Goal: Use online tool/utility: Utilize a website feature to perform a specific function

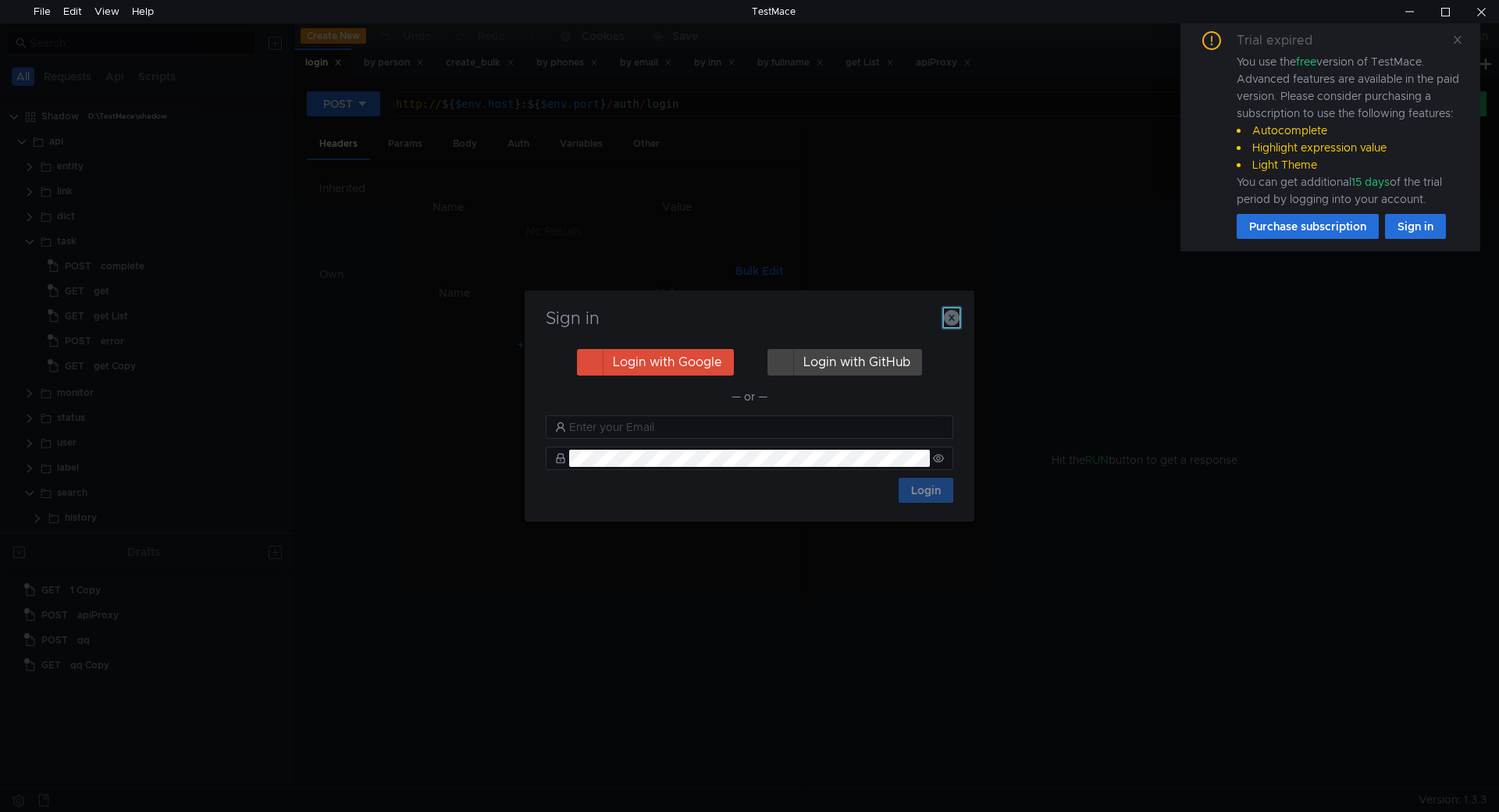
click at [949, 320] on icon "button" at bounding box center [952, 318] width 16 height 16
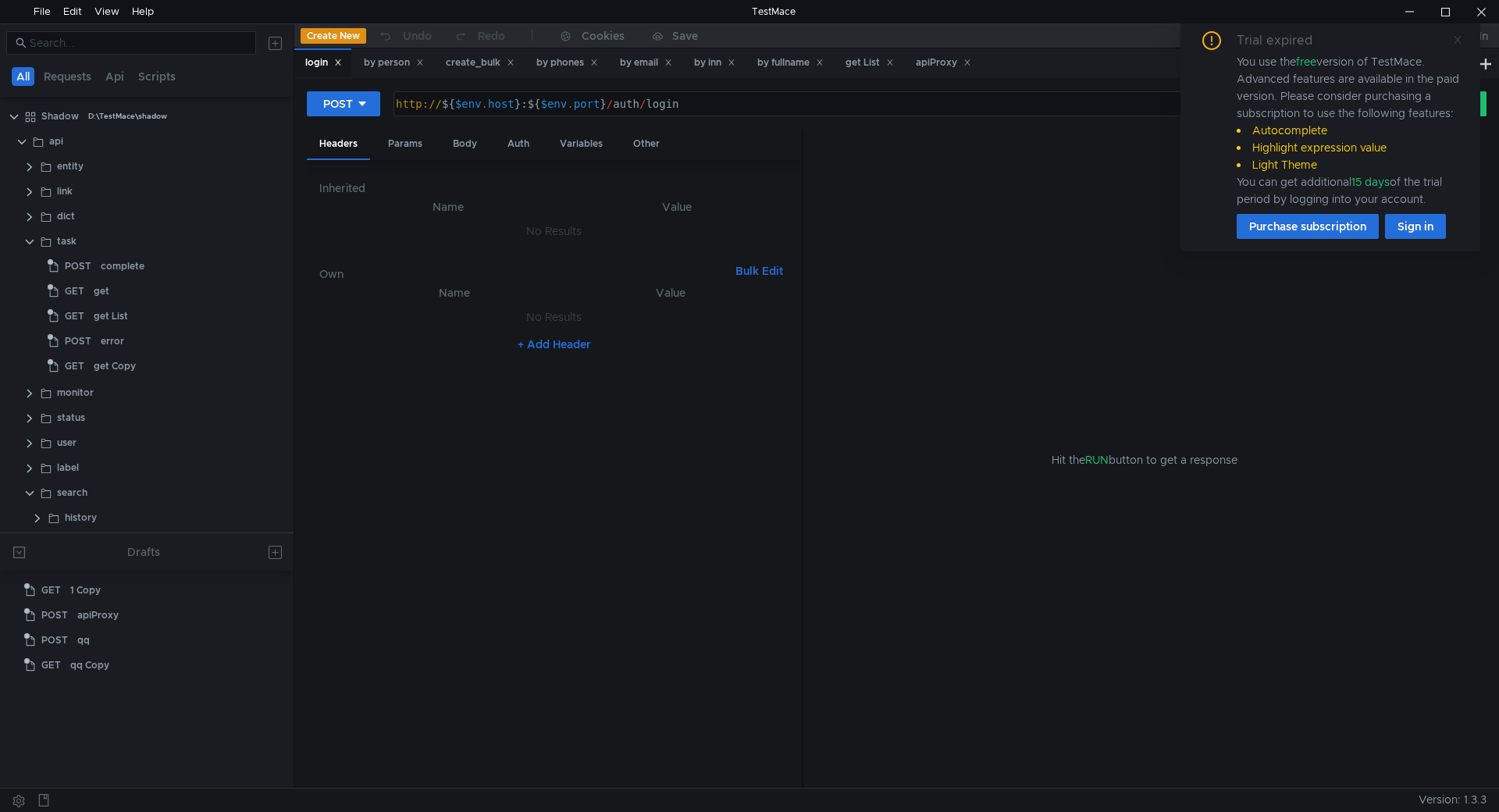
click at [1459, 47] on link at bounding box center [1457, 40] width 11 height 17
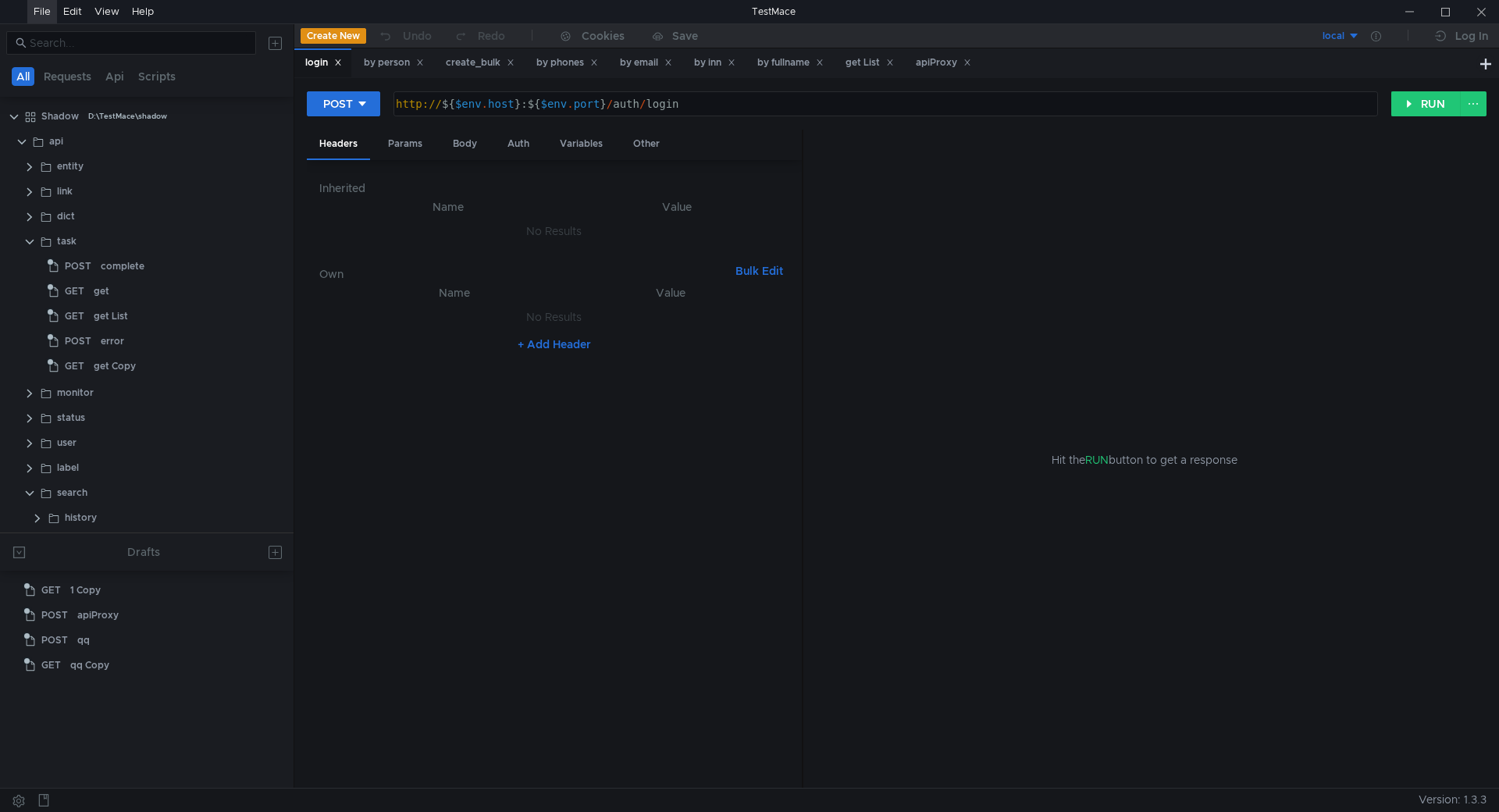
click at [39, 13] on div "File" at bounding box center [42, 12] width 17 height 24
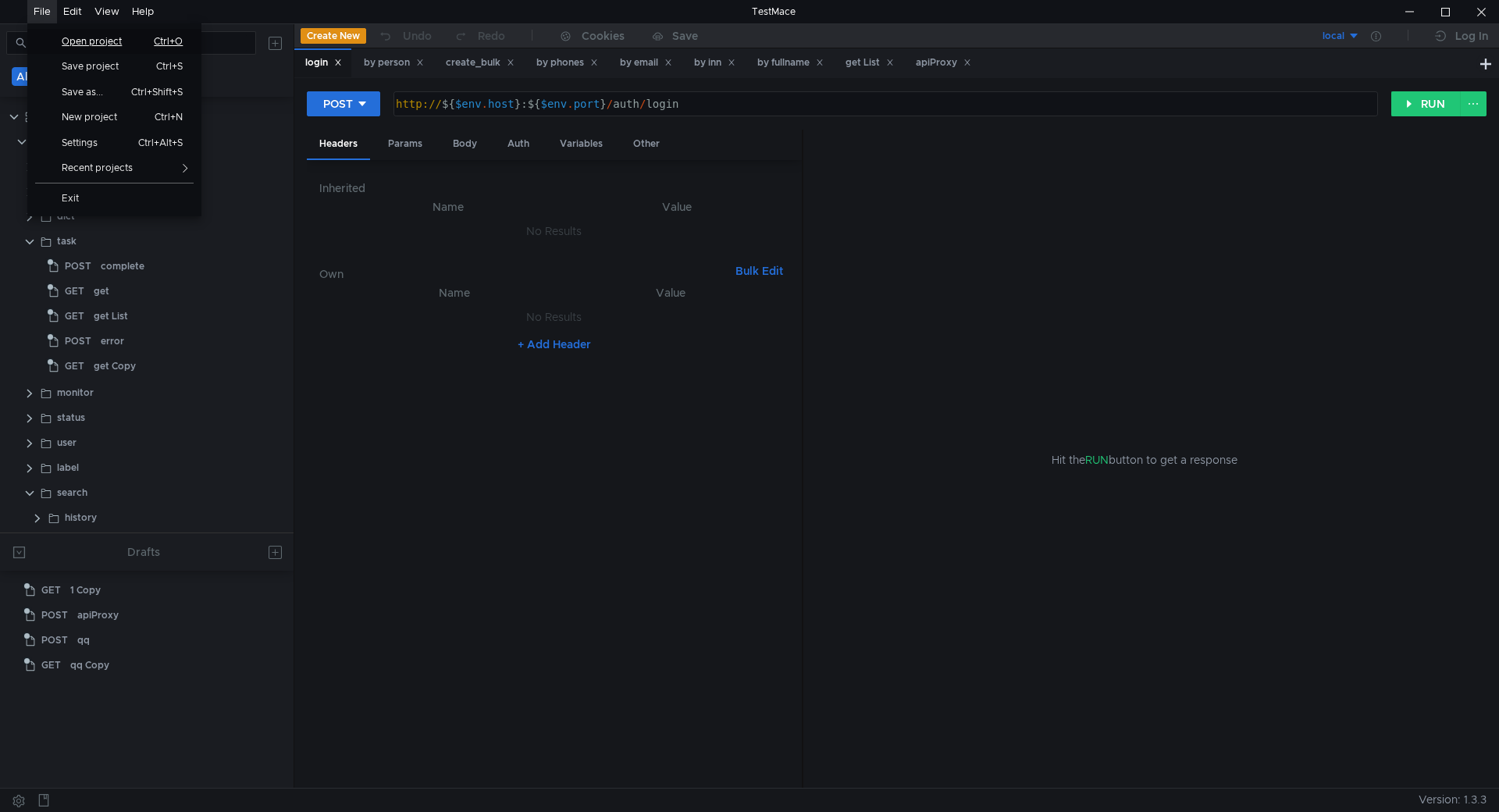
click at [93, 37] on span "Open project" at bounding box center [97, 41] width 90 height 10
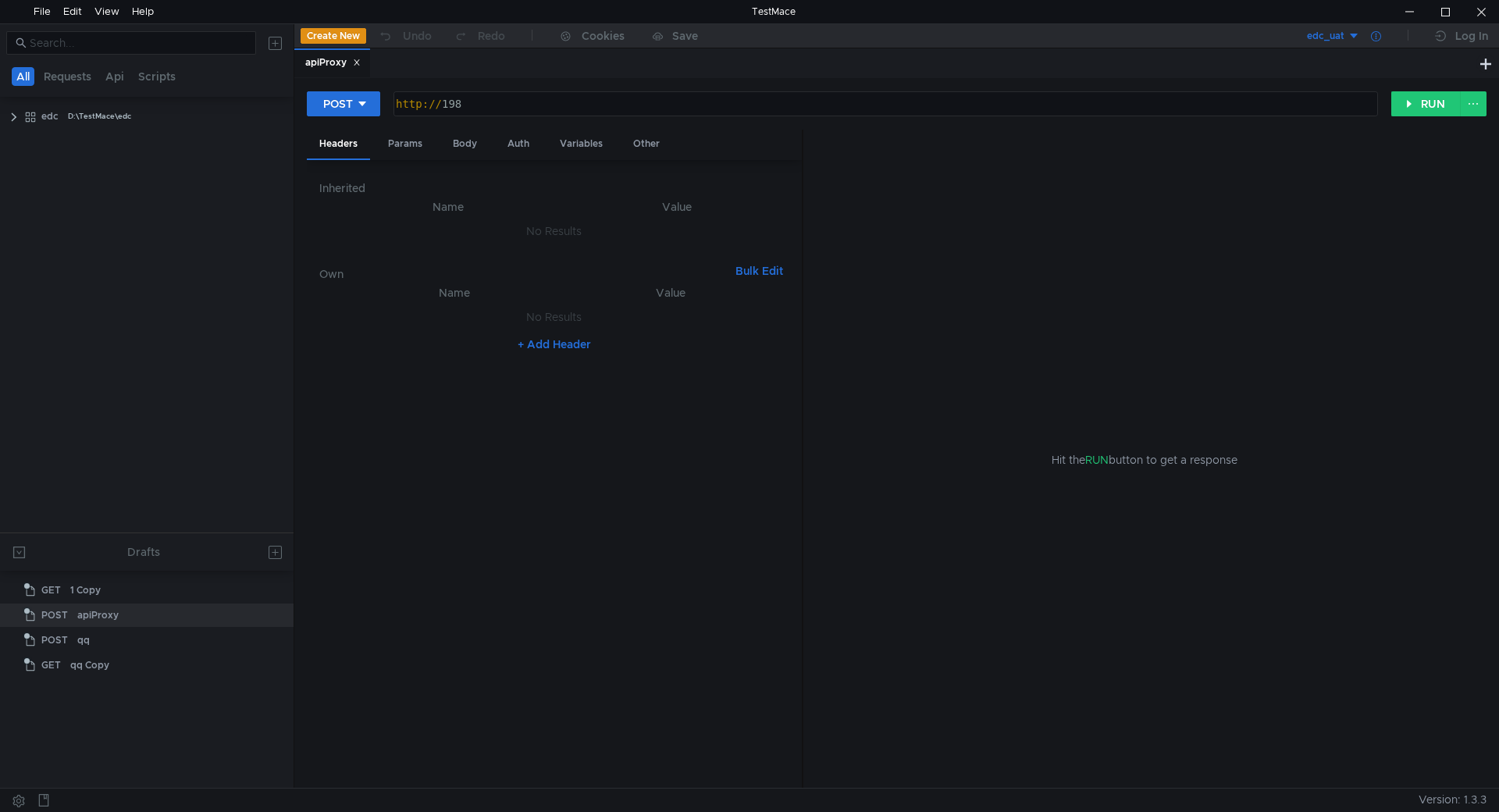
click at [1374, 36] on icon at bounding box center [1375, 36] width 10 height 10
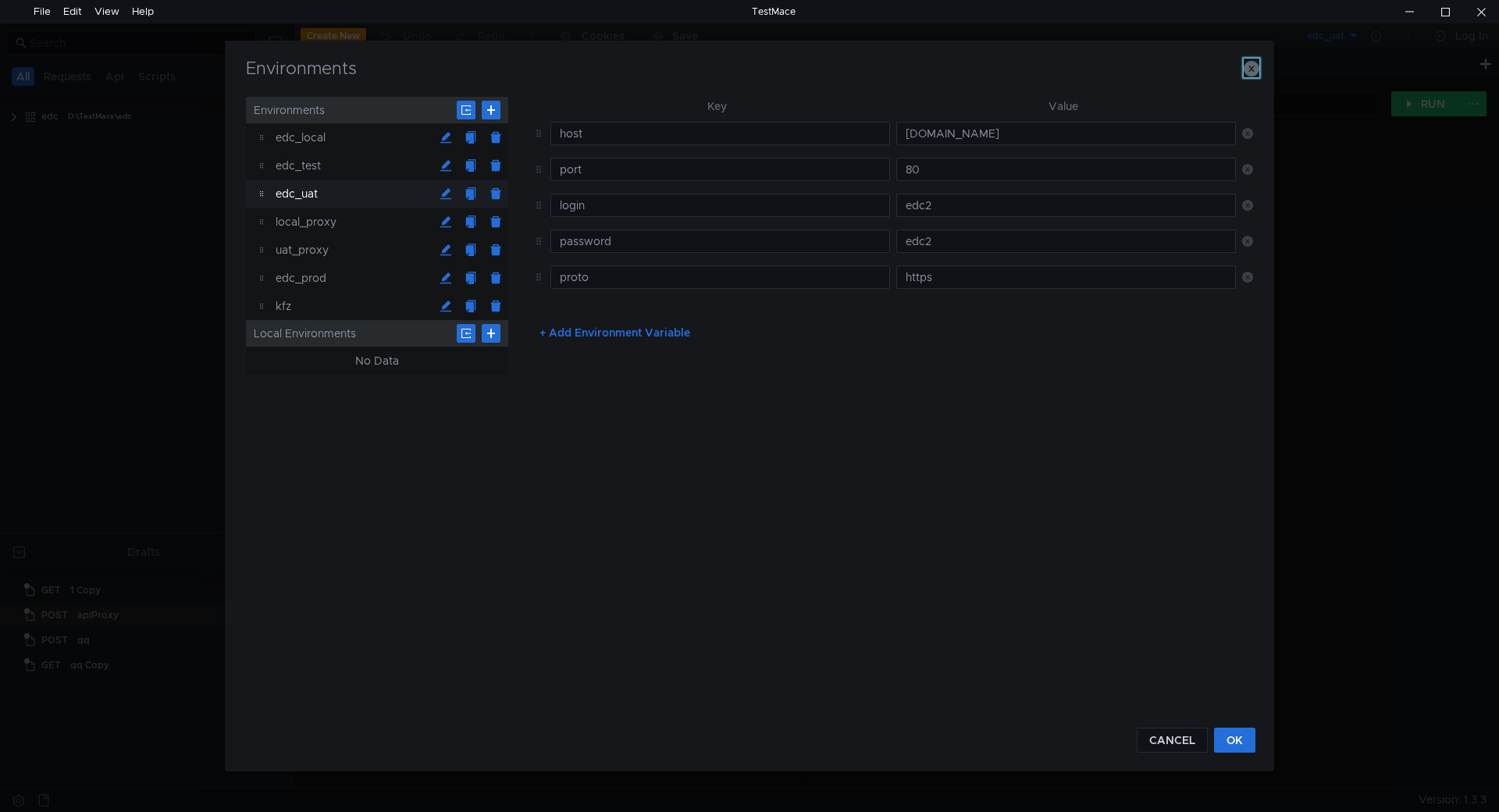
click at [1248, 70] on icon "button" at bounding box center [1251, 69] width 16 height 16
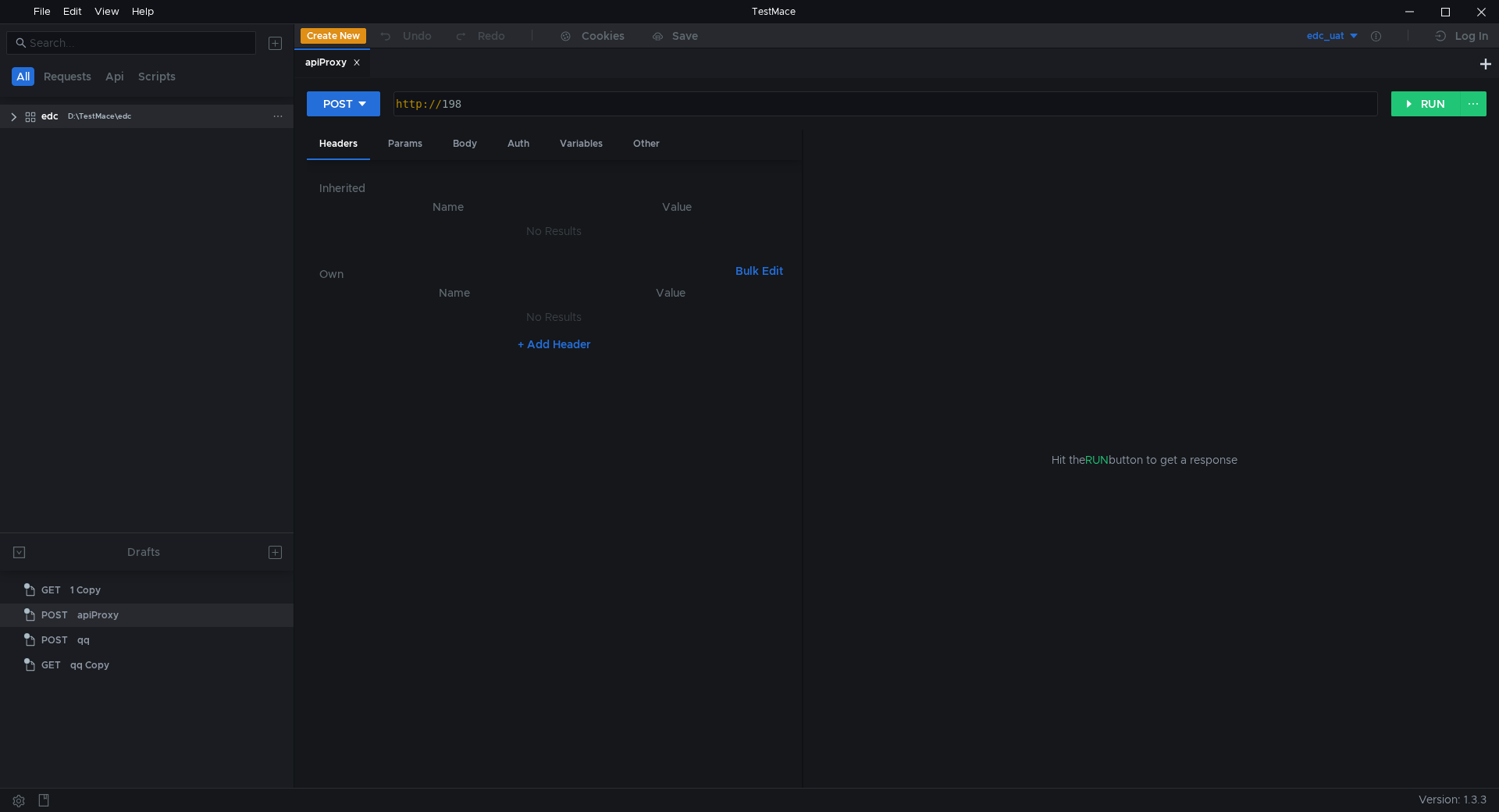
click at [16, 114] on clr-icon at bounding box center [14, 117] width 13 height 13
click at [24, 139] on clr-icon at bounding box center [22, 142] width 13 height 13
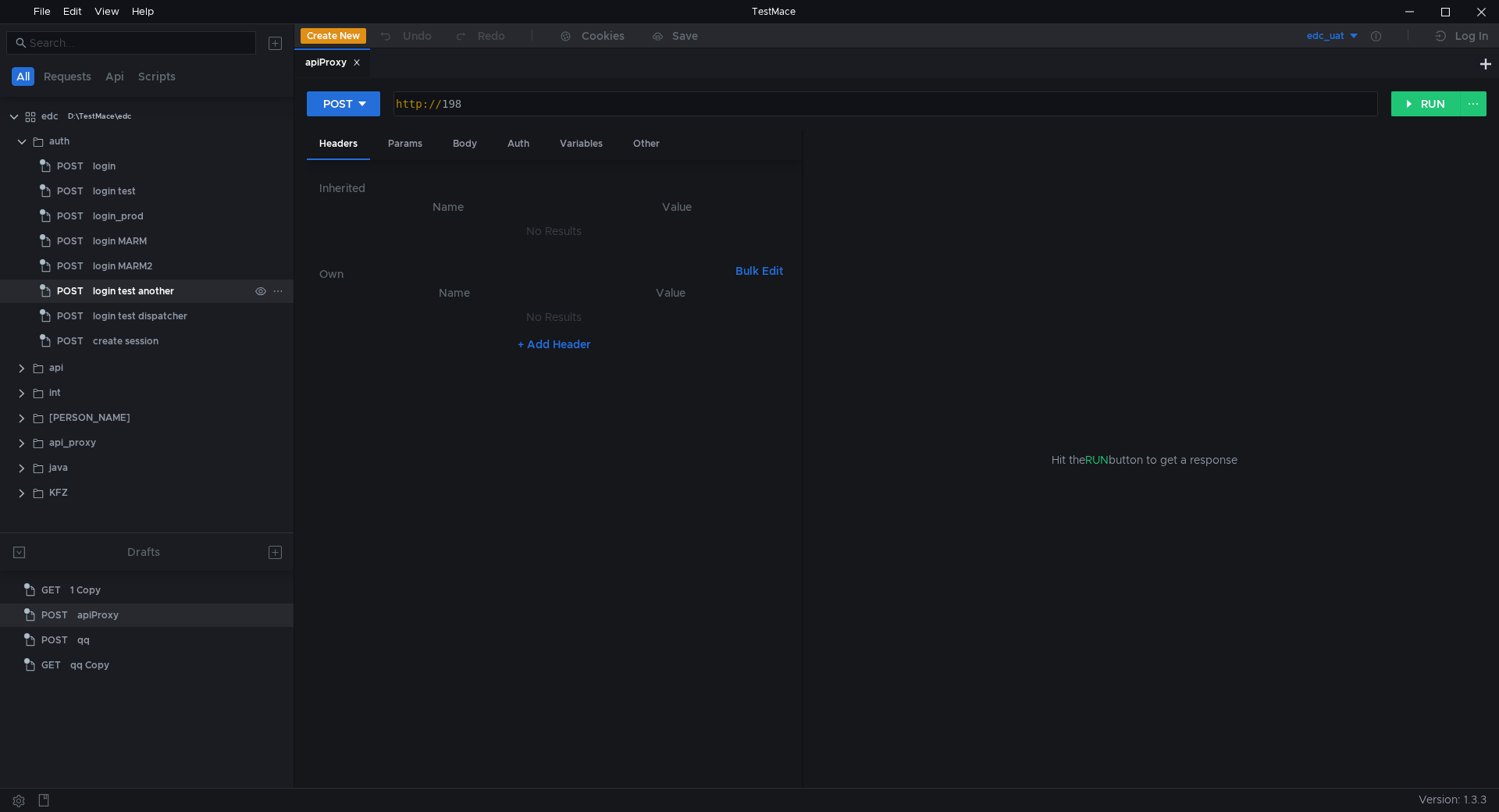
click at [130, 290] on div "login test another" at bounding box center [133, 292] width 81 height 24
click at [463, 143] on div "Body" at bounding box center [465, 144] width 49 height 29
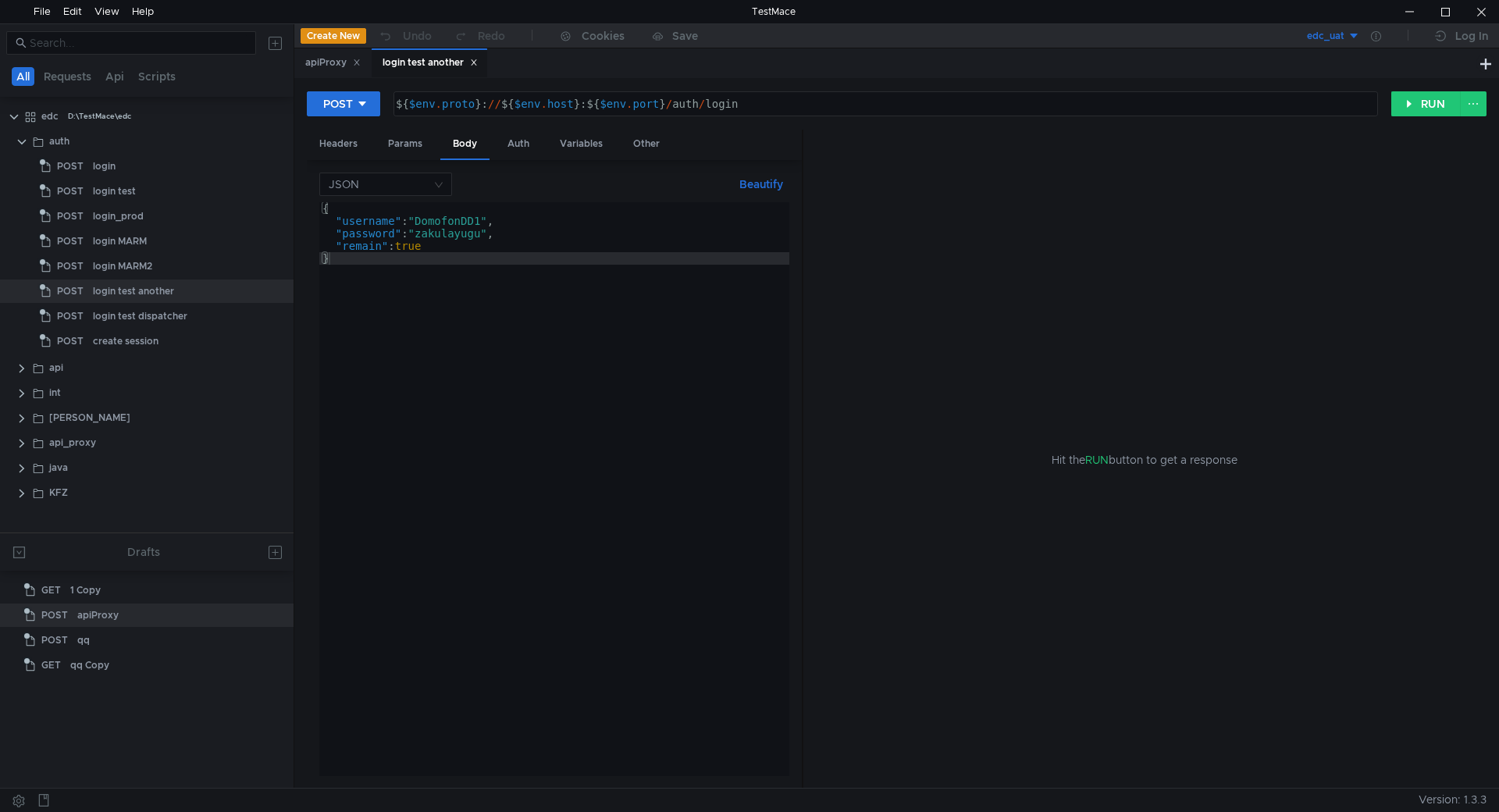
click at [452, 219] on div "{ "username" : "DomofonDD1" , "password" : "zakulayugu" , "remain" : true }" at bounding box center [554, 501] width 470 height 599
paste textarea "vornikovAA"
click at [448, 233] on div "{ "username" : "DvornikovAA" , "password" : "zakulayugu" , "remain" : true }" at bounding box center [554, 501] width 470 height 599
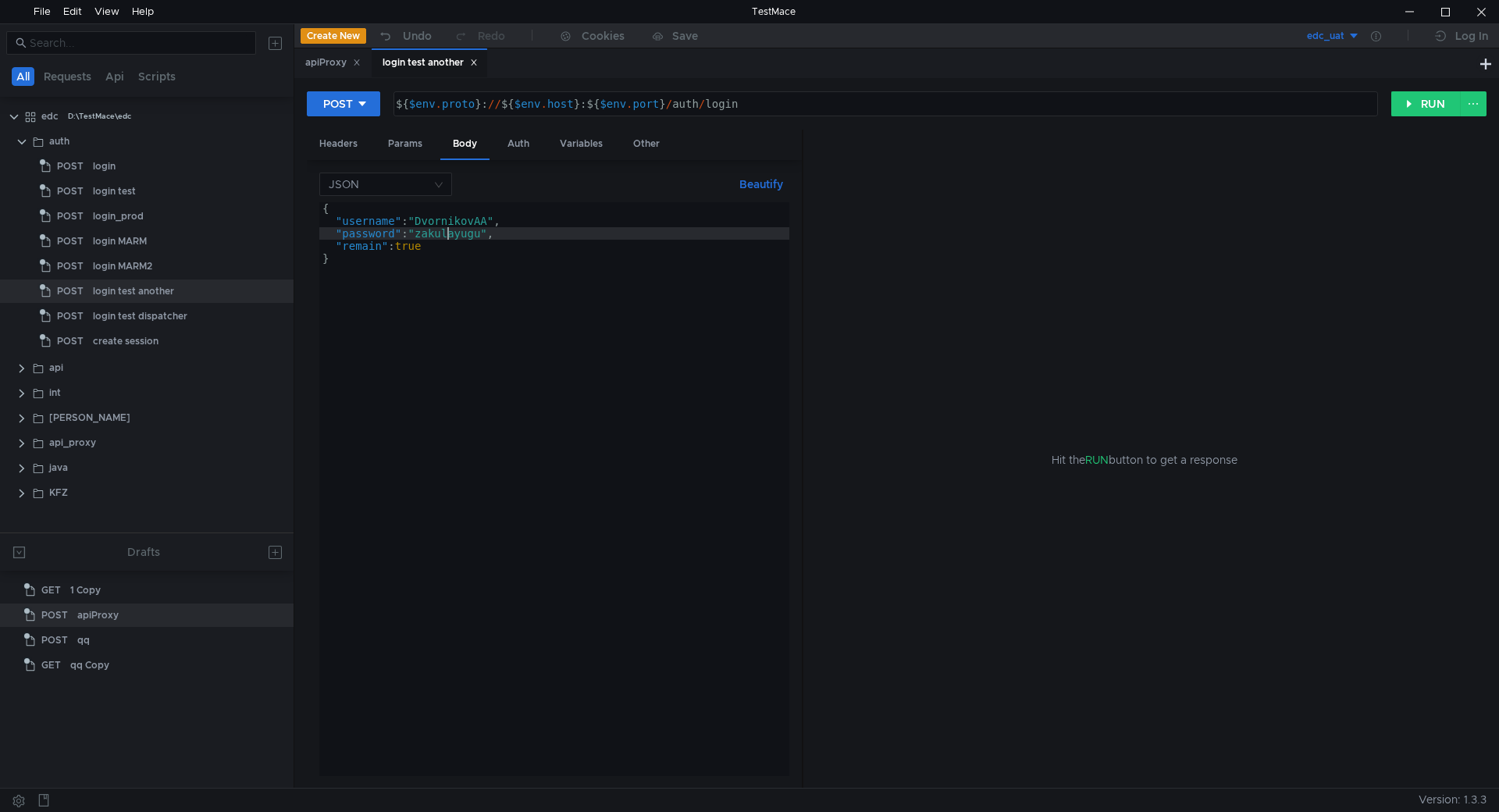
paste textarea "juvuyulire"
click at [570, 289] on div "{ "username" : "DvornikovAA" , "password" : "juvuyulire" , "remain" : true }" at bounding box center [554, 501] width 470 height 599
type textarea "}"
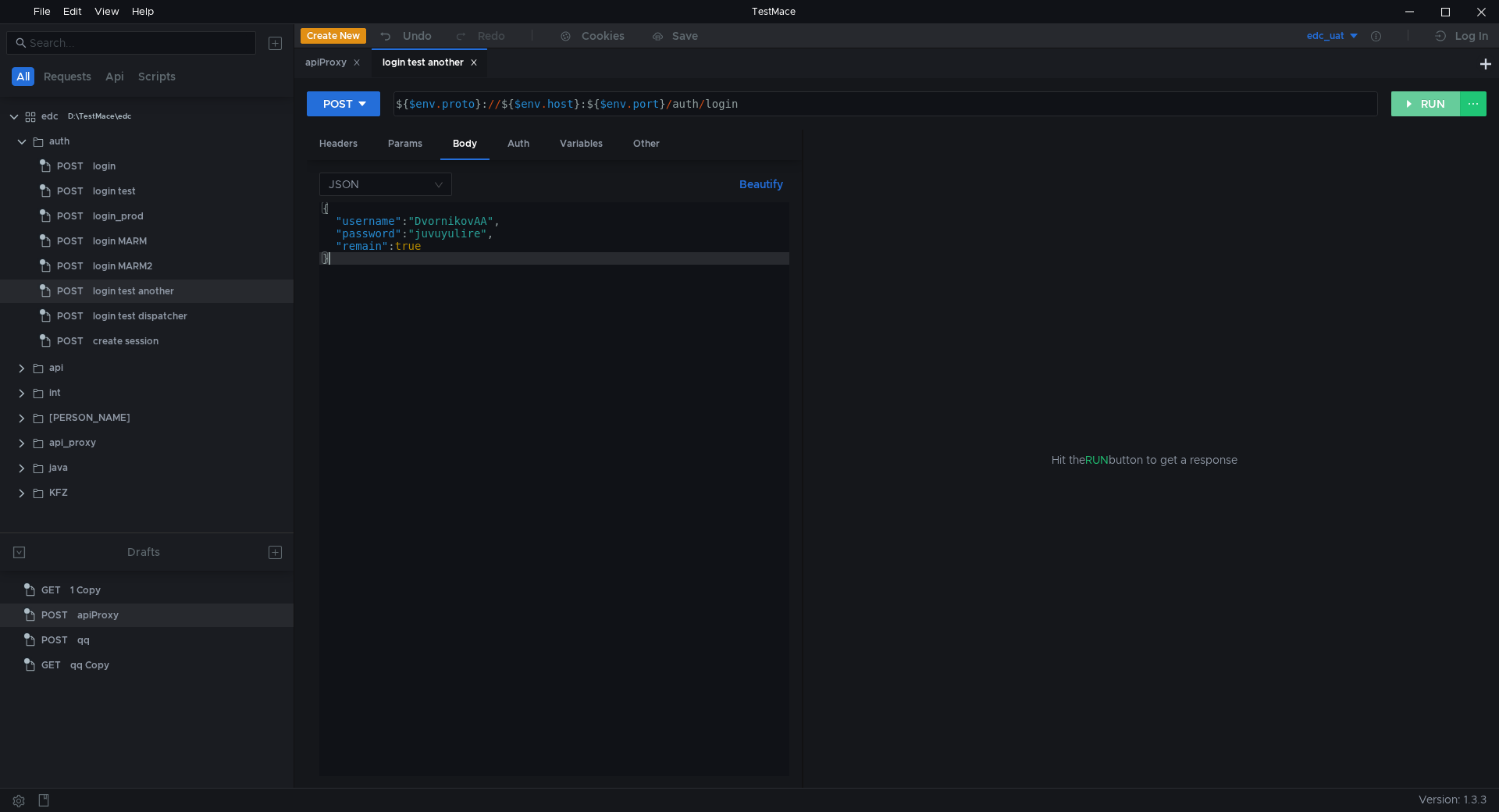
click at [1413, 104] on button "RUN" at bounding box center [1426, 104] width 70 height 25
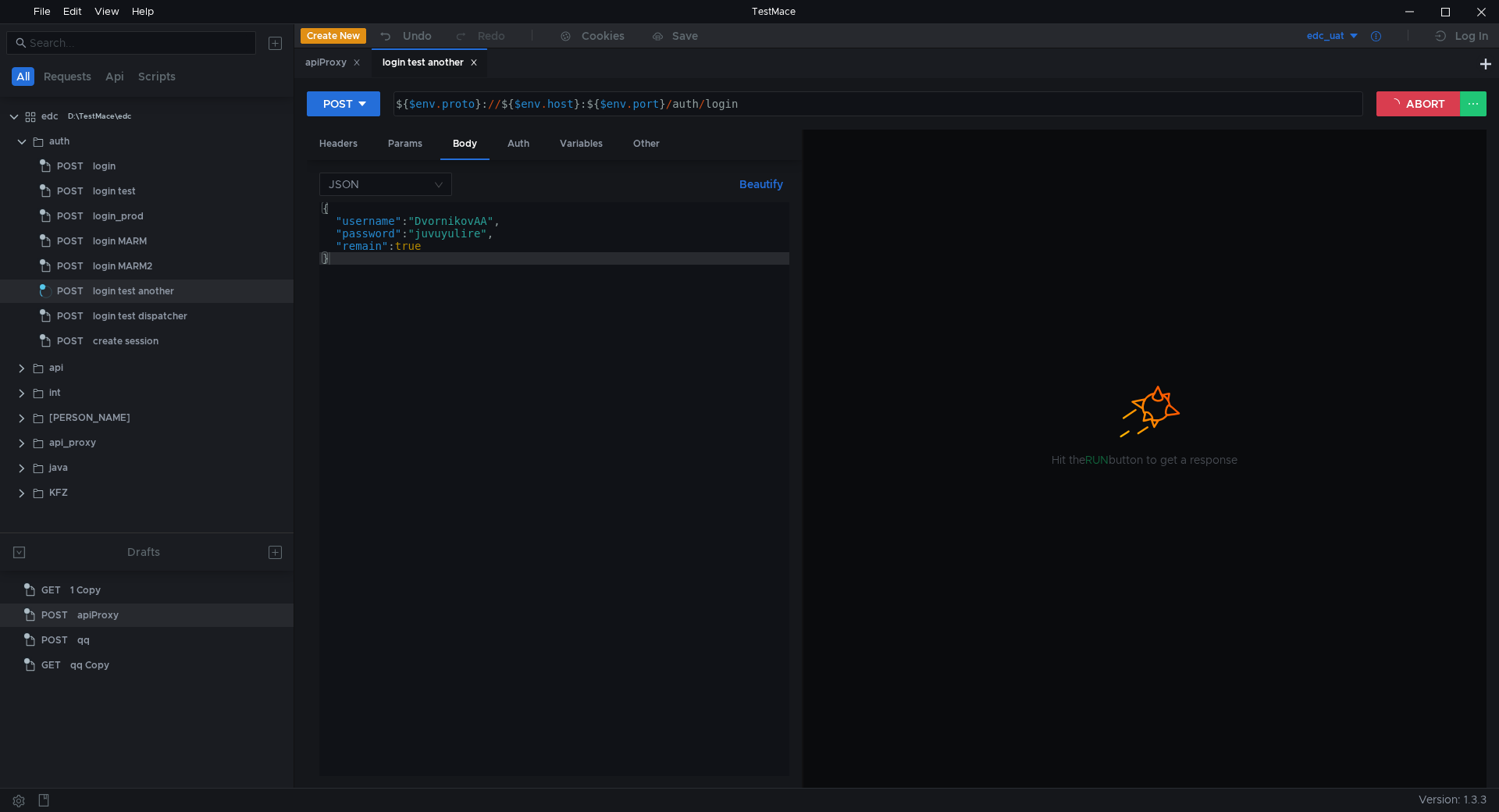
click at [1378, 39] on icon at bounding box center [1375, 36] width 10 height 10
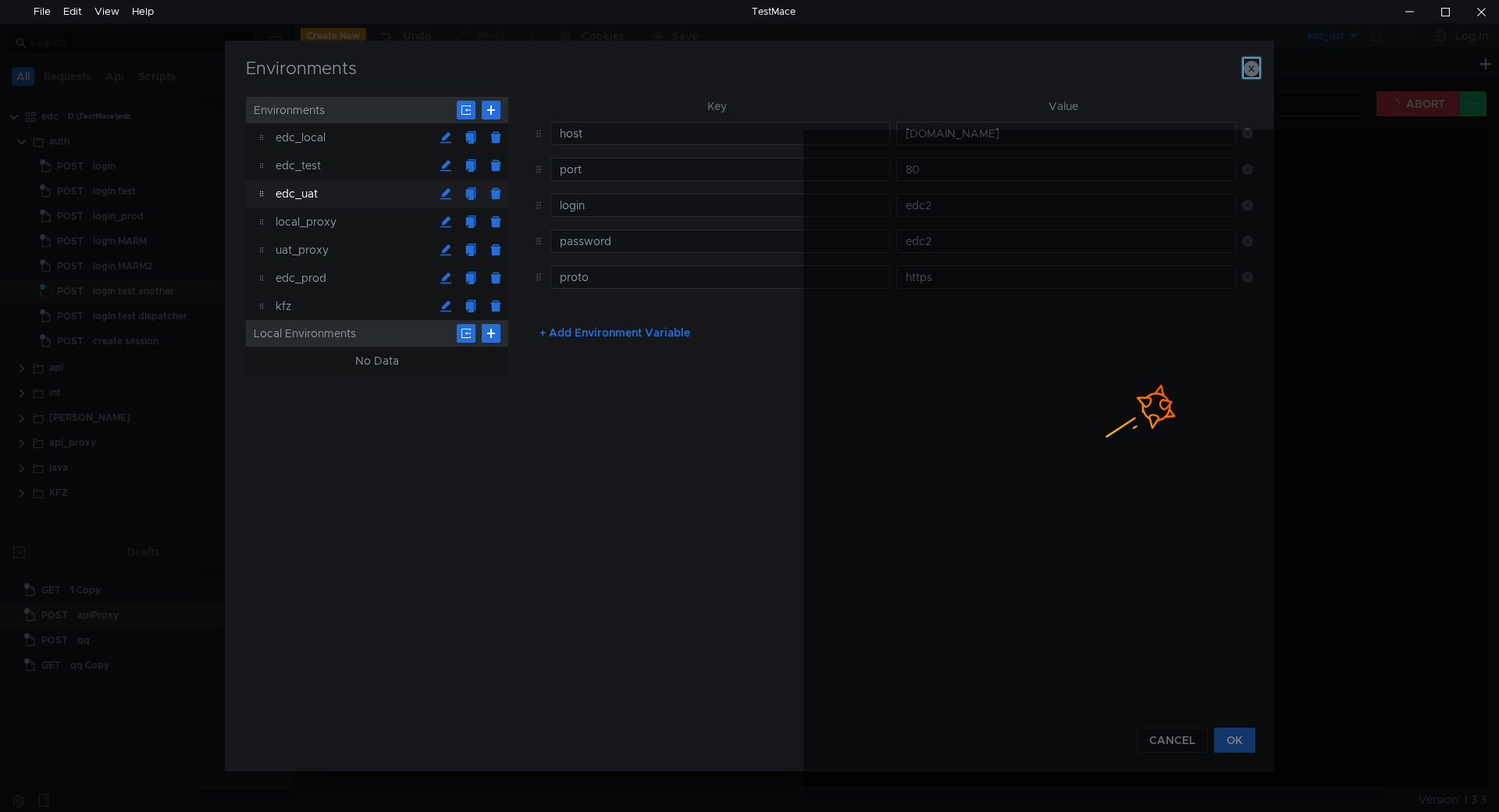
click at [1255, 66] on icon "button" at bounding box center [1251, 69] width 16 height 16
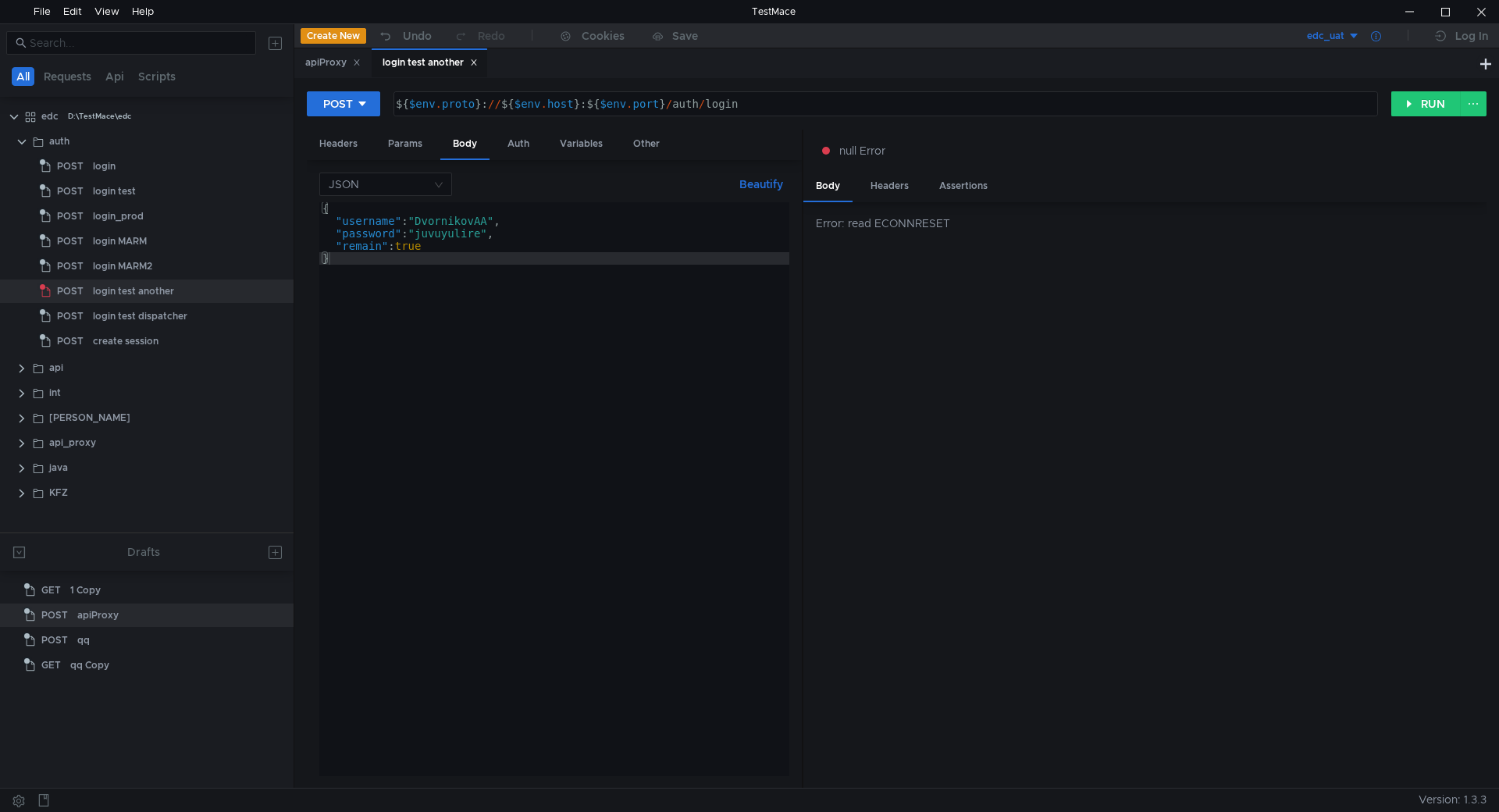
click at [1379, 36] on icon at bounding box center [1375, 36] width 10 height 10
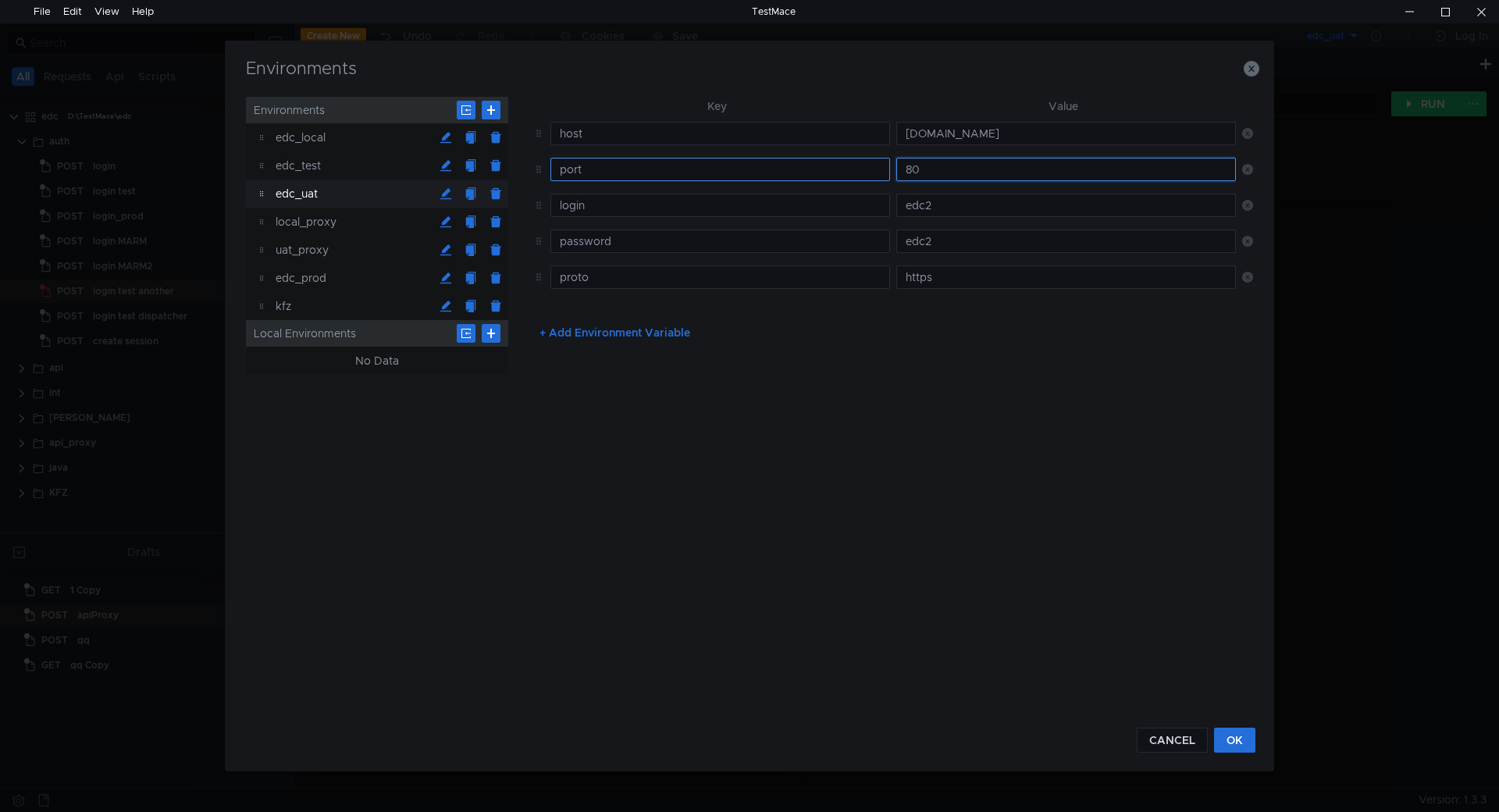
drag, startPoint x: 953, startPoint y: 167, endPoint x: 841, endPoint y: 167, distance: 112.0
click at [841, 167] on tr "port 80" at bounding box center [890, 169] width 726 height 36
type input "443"
click at [1229, 744] on button "OK" at bounding box center [1234, 740] width 41 height 25
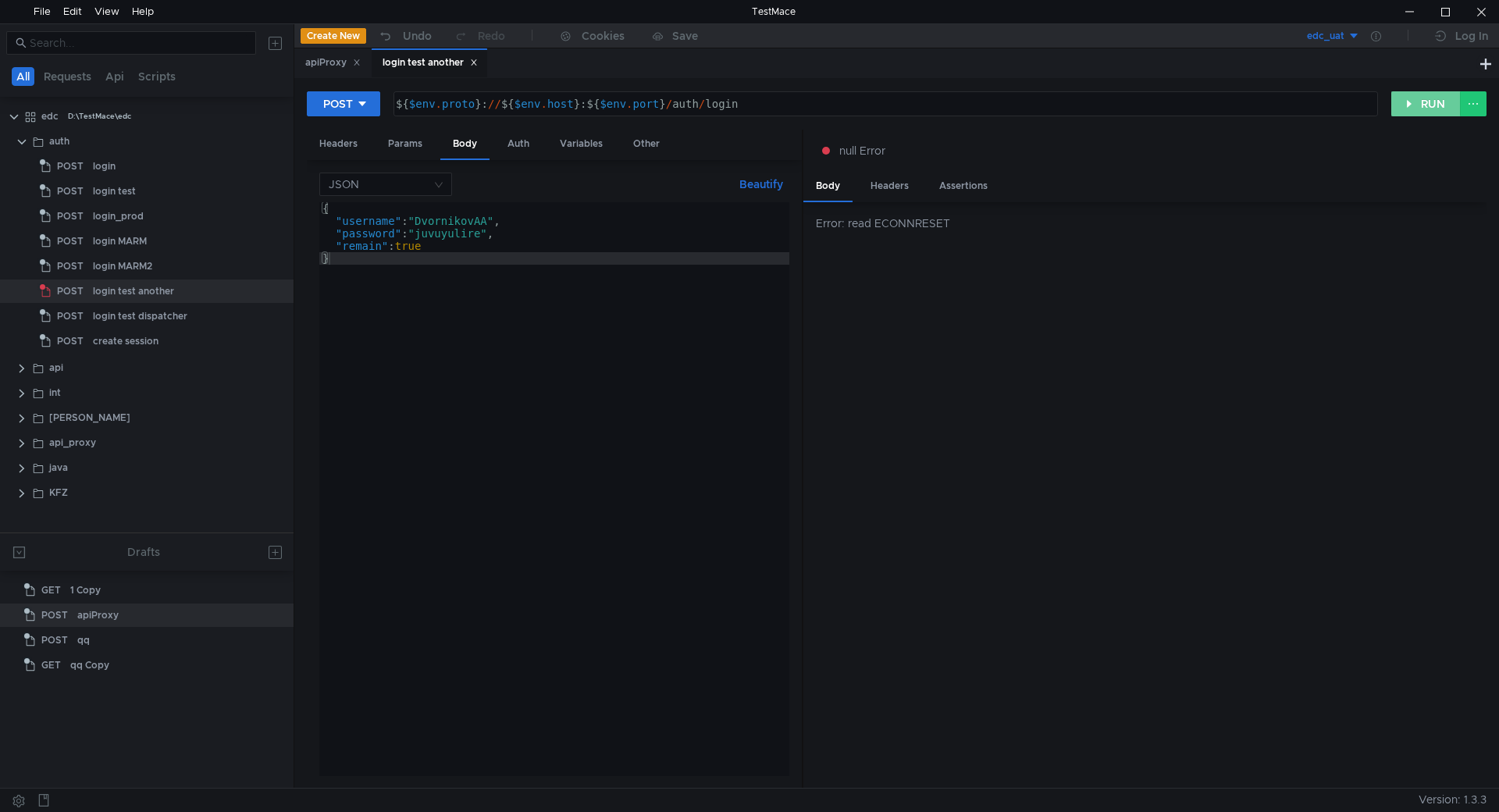
click at [1416, 108] on button "RUN" at bounding box center [1426, 104] width 70 height 25
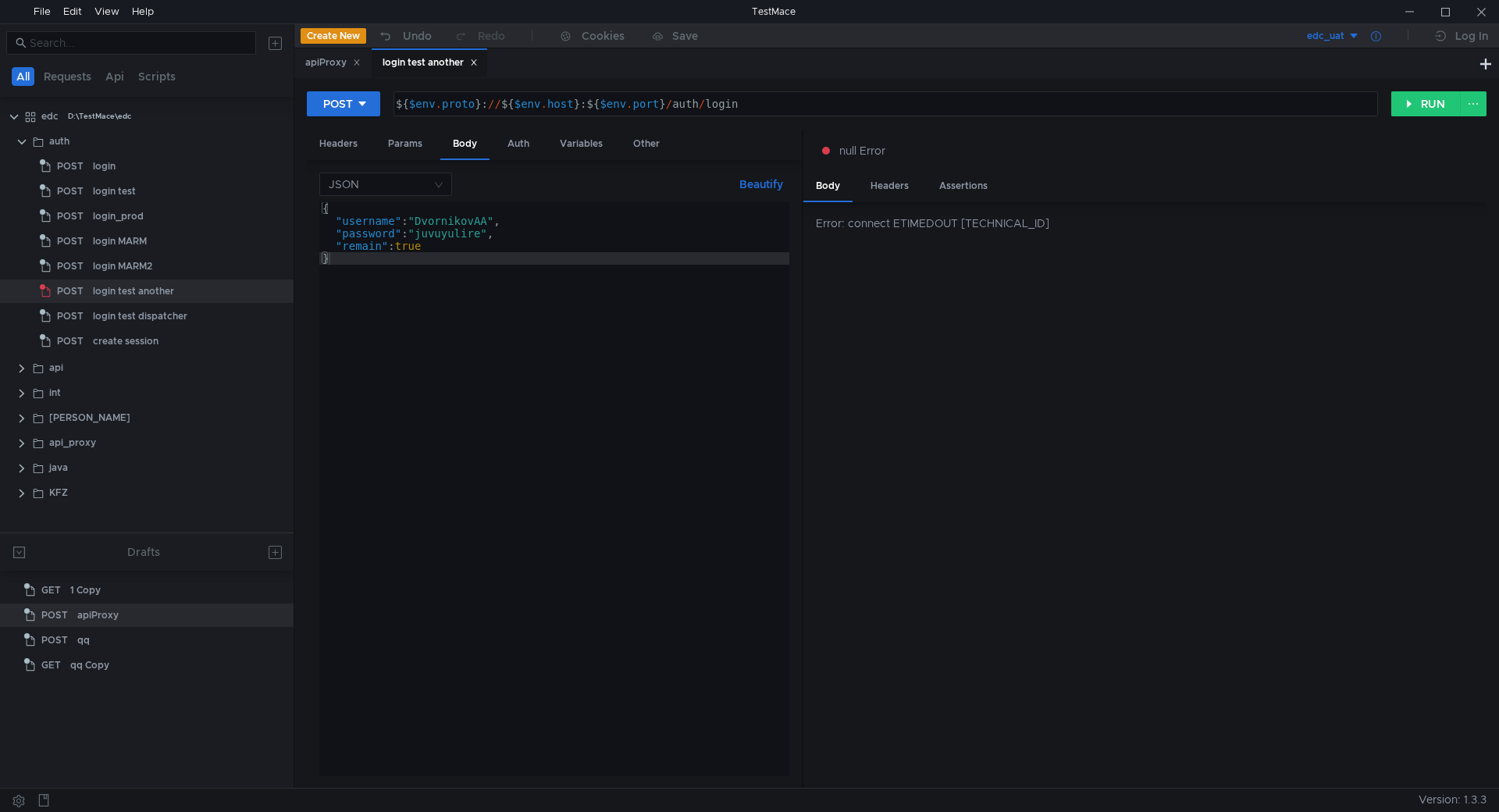
click at [1371, 40] on icon at bounding box center [1375, 36] width 10 height 10
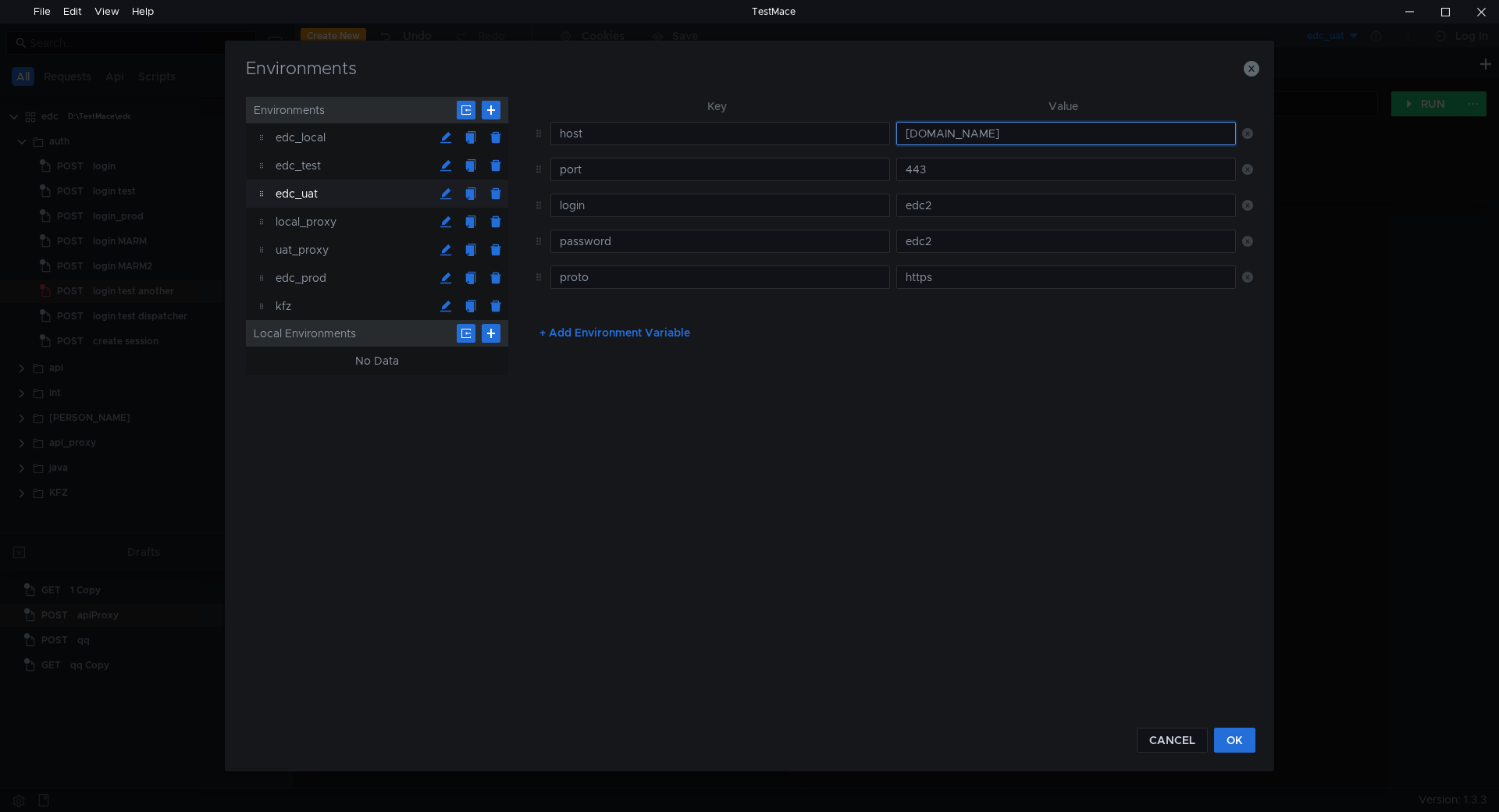
drag, startPoint x: 1051, startPoint y: 135, endPoint x: 855, endPoint y: 156, distance: 197.1
click at [875, 134] on tr "host [DOMAIN_NAME]" at bounding box center [890, 133] width 726 height 36
paste input "[URL][DOMAIN_NAME]"
type input "[URL][DOMAIN_NAME]"
click at [993, 378] on div "Key Value host [DOMAIN_NAME] port 80 login edc2 password [SECURITY_DATA] proto …" at bounding box center [890, 402] width 726 height 612
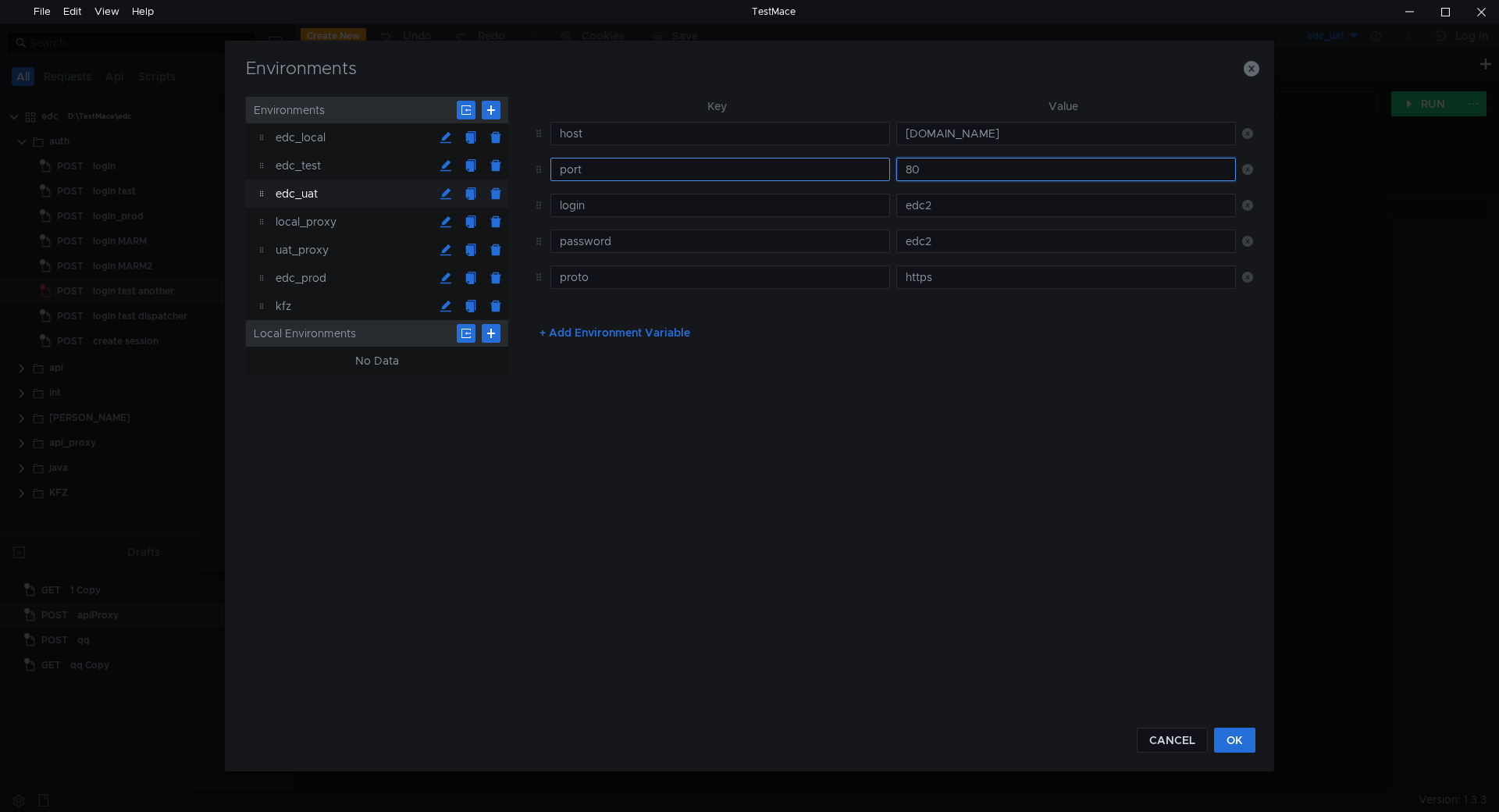
drag, startPoint x: 900, startPoint y: 168, endPoint x: 817, endPoint y: 168, distance: 83.0
click at [817, 168] on tr "port 80" at bounding box center [890, 169] width 726 height 36
type input "443"
click at [1242, 726] on div "CANCEL OK" at bounding box center [749, 730] width 1012 height 44
click at [1245, 738] on button "OK" at bounding box center [1234, 740] width 41 height 25
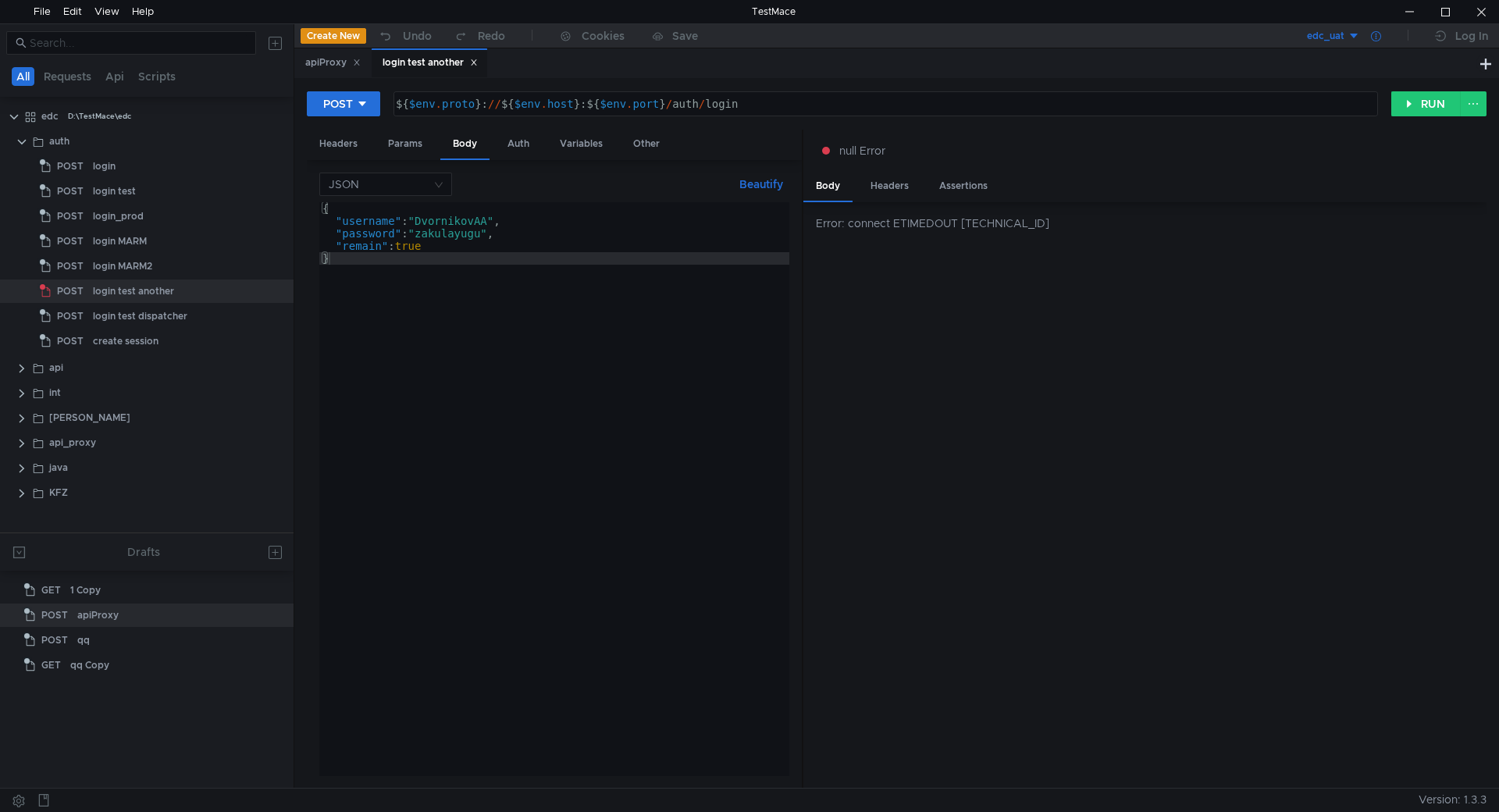
click at [1375, 31] on icon at bounding box center [1375, 36] width 10 height 10
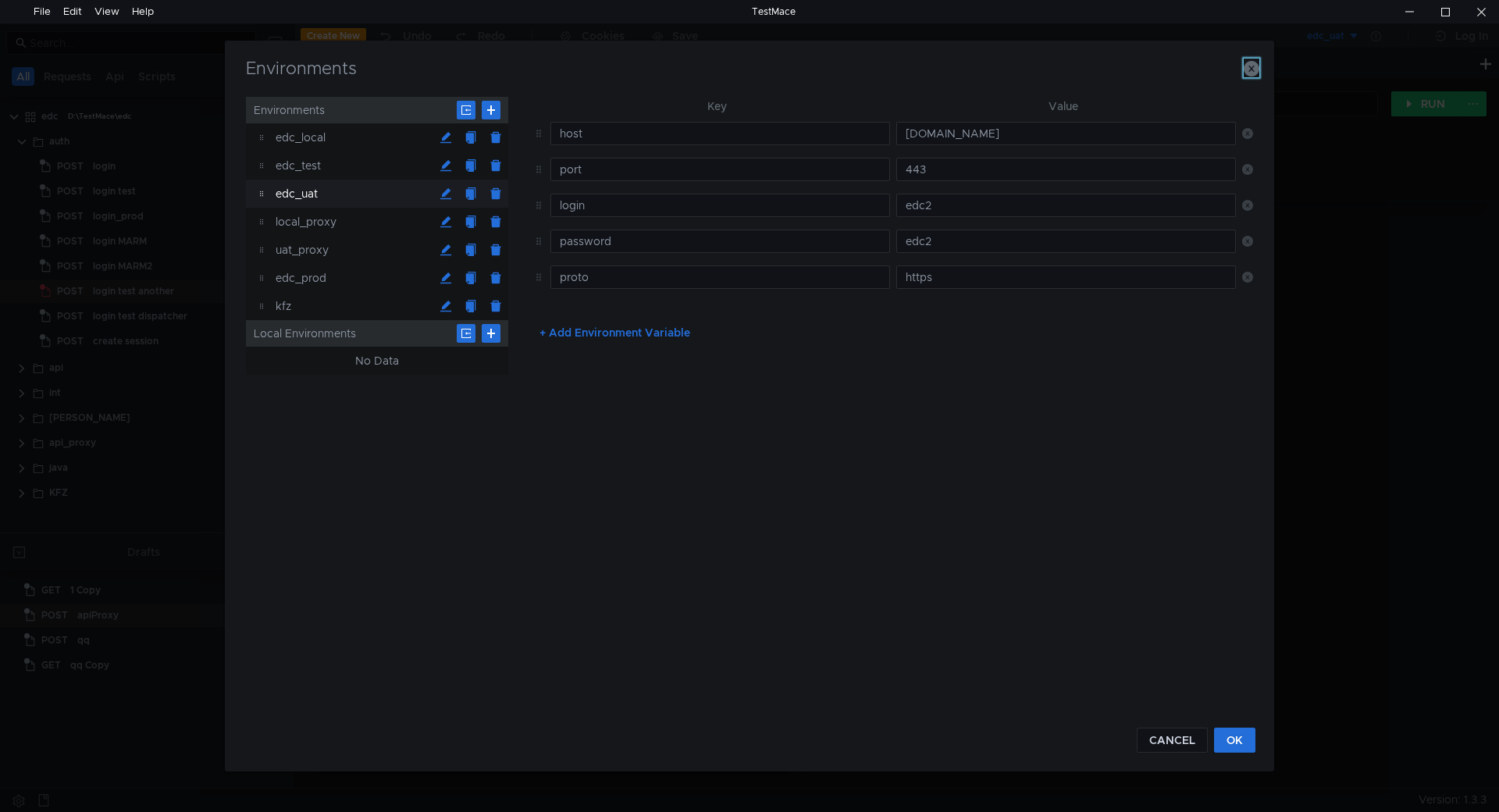
click at [1252, 71] on icon "button" at bounding box center [1251, 69] width 16 height 16
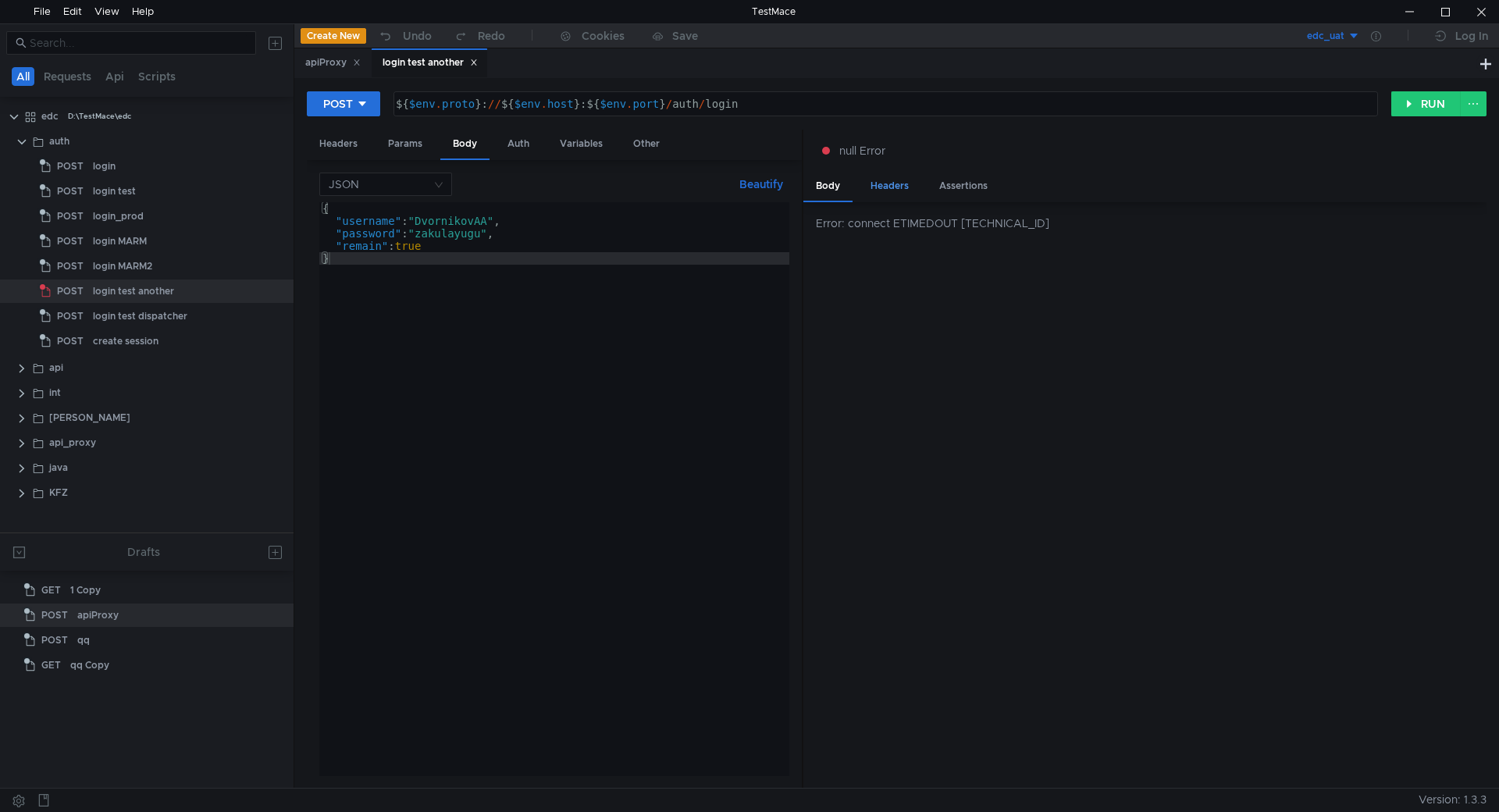
click at [878, 191] on div "Headers" at bounding box center [890, 186] width 63 height 29
click at [982, 185] on div "Assertions" at bounding box center [963, 186] width 74 height 29
click at [832, 185] on div "Body" at bounding box center [828, 186] width 49 height 29
click at [347, 140] on div "Headers" at bounding box center [338, 144] width 63 height 29
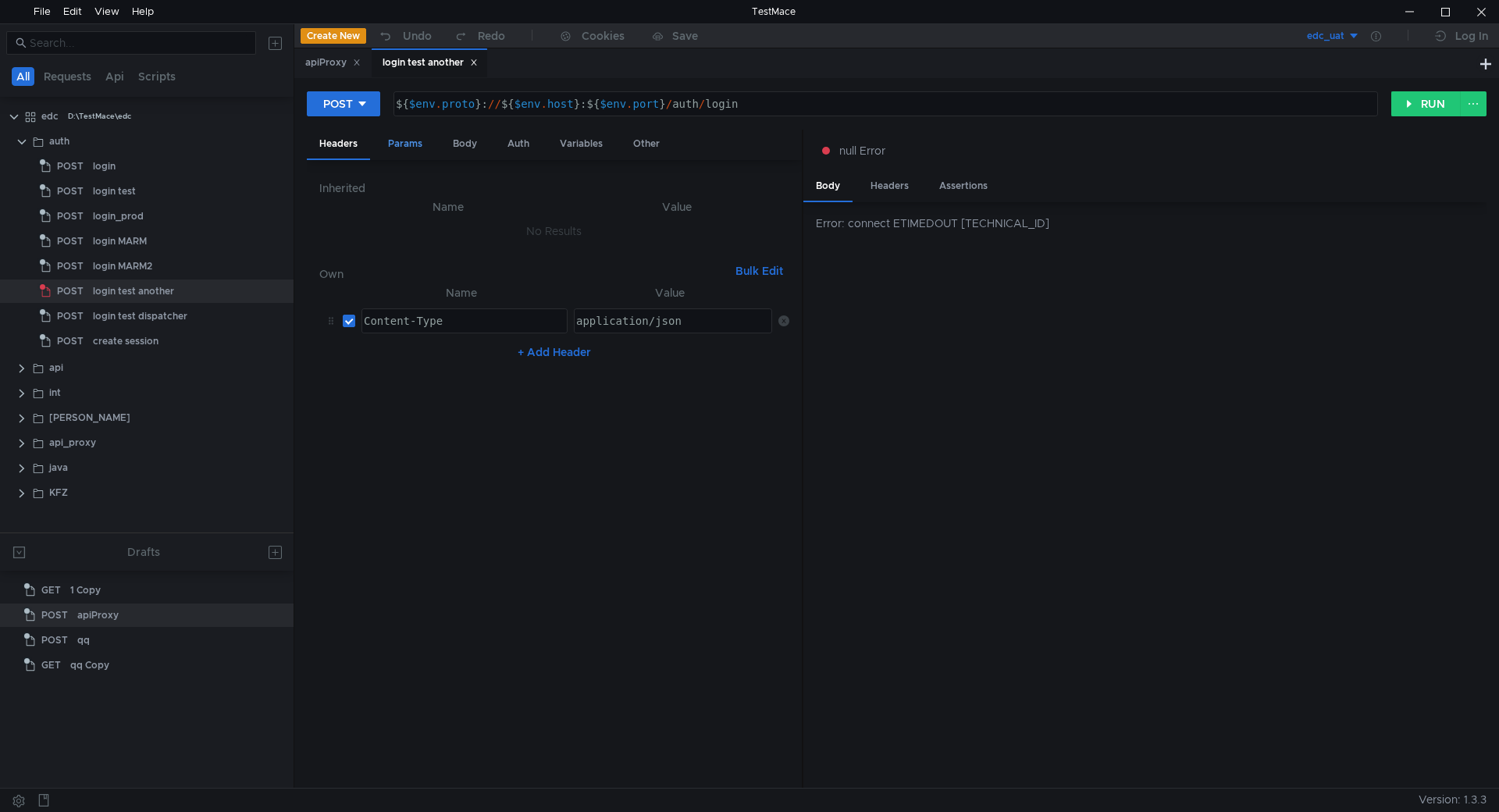
click at [405, 144] on div "Params" at bounding box center [405, 144] width 59 height 29
click at [460, 135] on div "Body" at bounding box center [465, 144] width 49 height 29
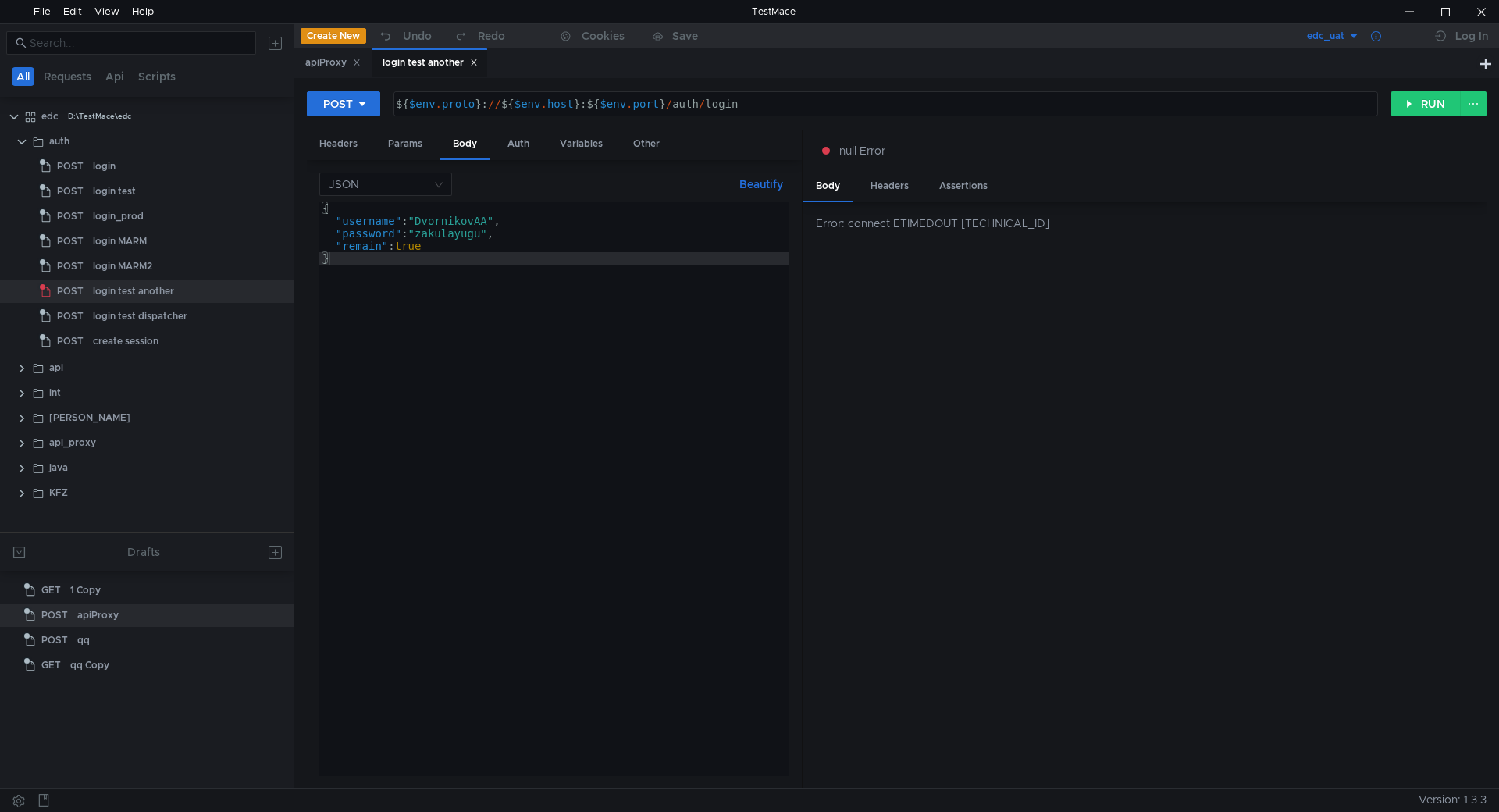
click at [1372, 38] on icon at bounding box center [1375, 36] width 10 height 10
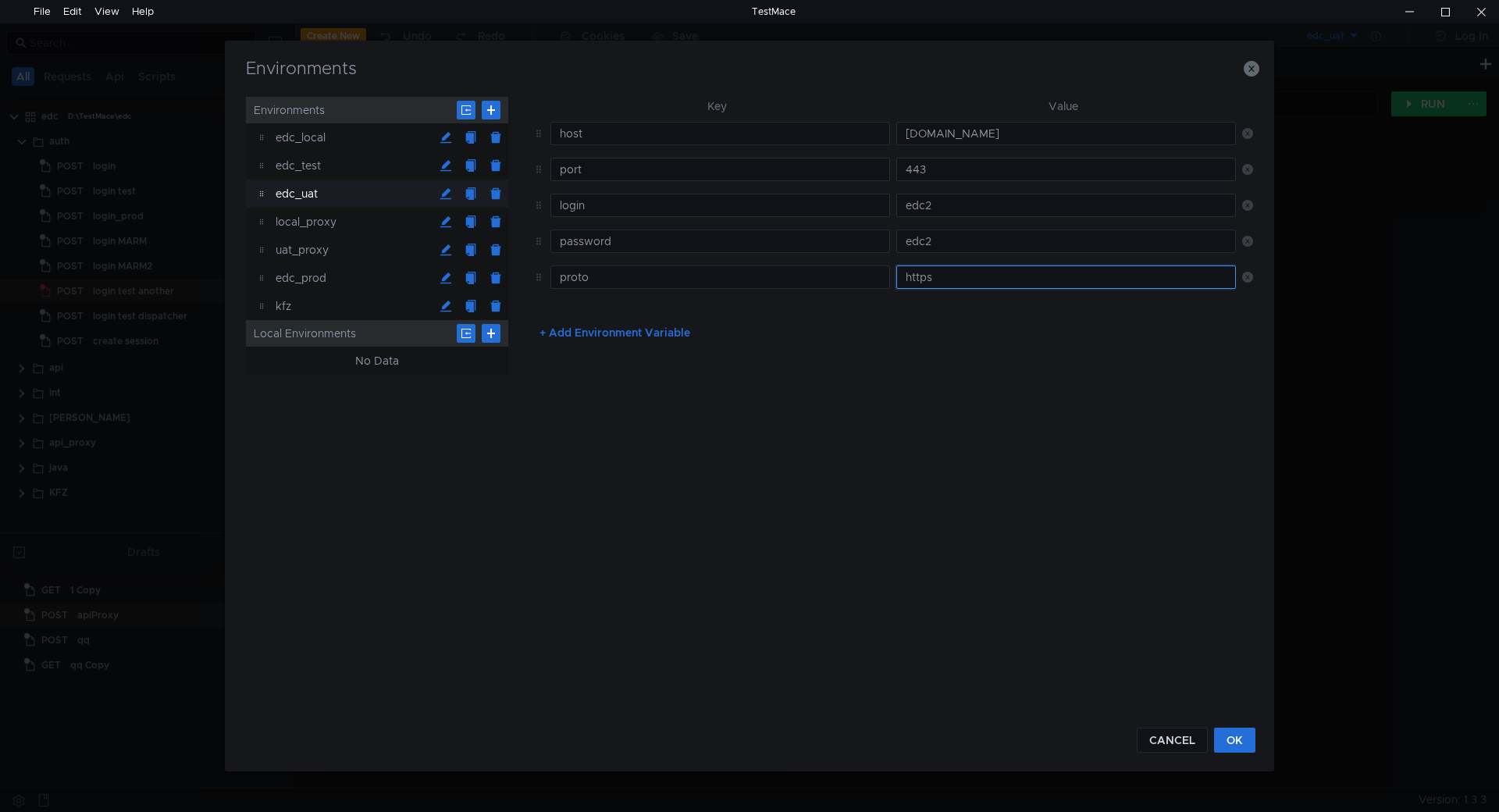
click at [952, 278] on input "https" at bounding box center [1066, 277] width 340 height 24
type input "http"
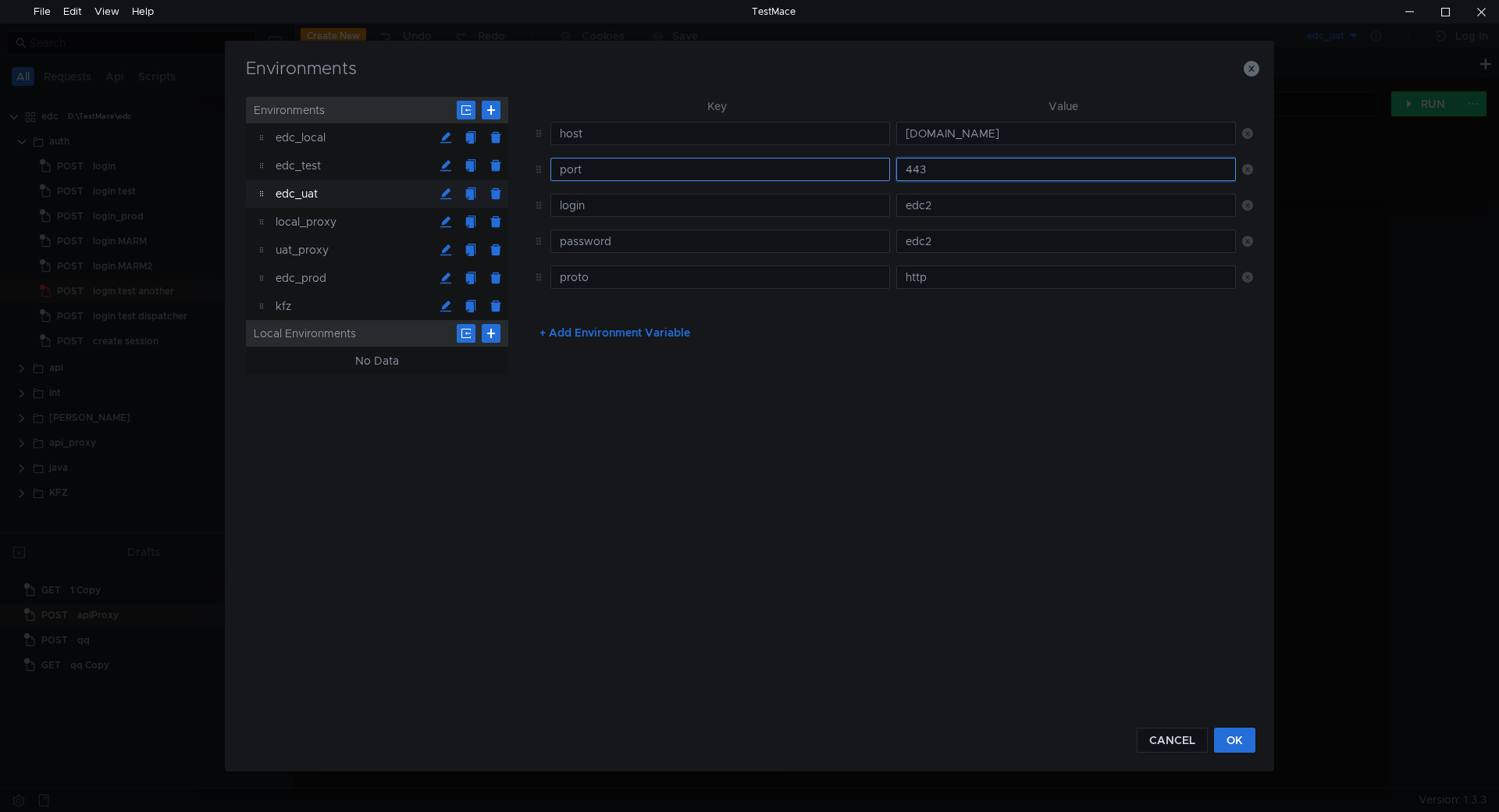
drag, startPoint x: 922, startPoint y: 170, endPoint x: 852, endPoint y: 170, distance: 70.0
click at [852, 170] on tr "port 443" at bounding box center [890, 169] width 726 height 36
type input "80"
click at [1238, 741] on button "OK" at bounding box center [1234, 740] width 41 height 25
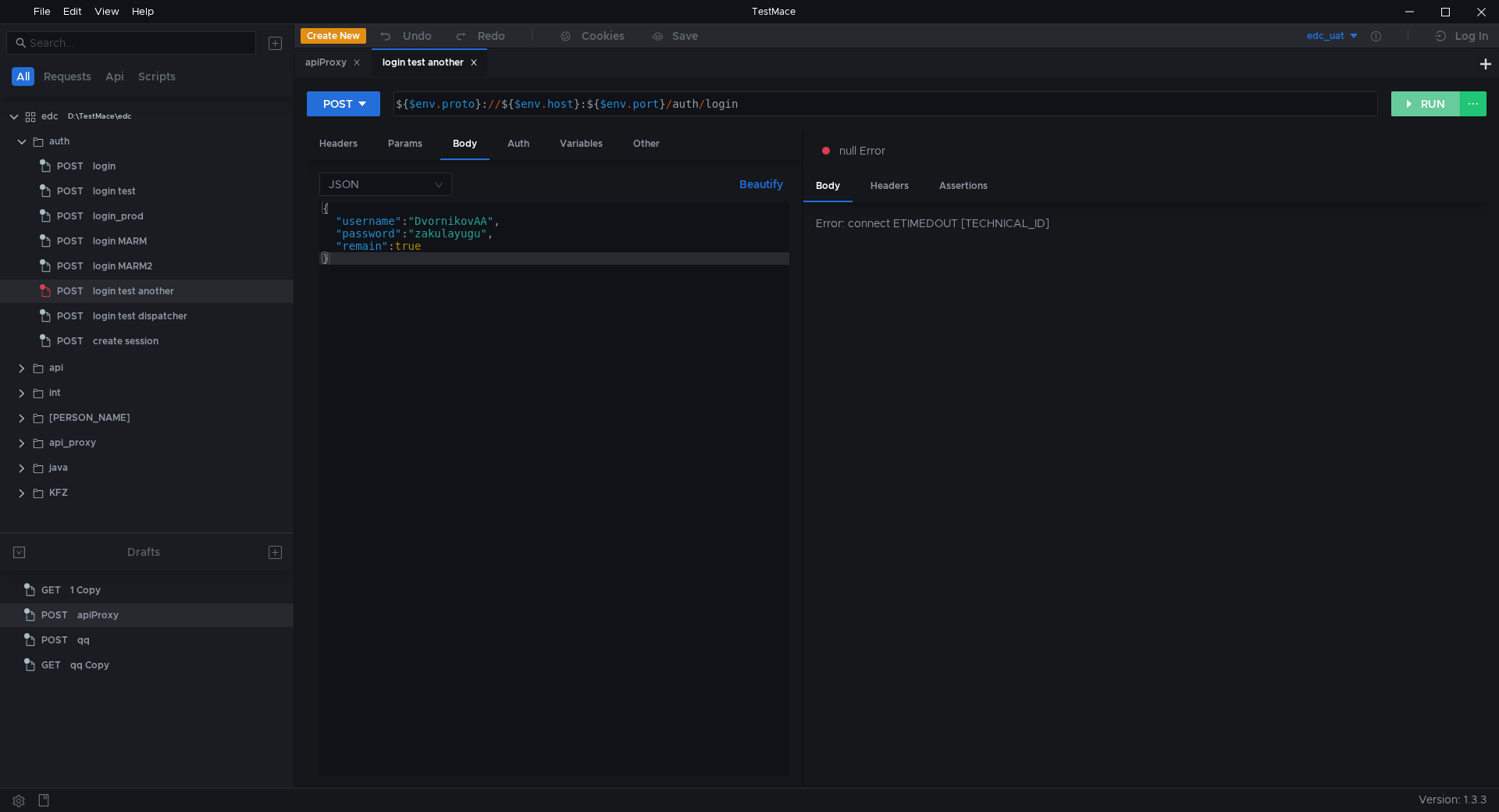
click at [1407, 108] on button "RUN" at bounding box center [1426, 104] width 70 height 25
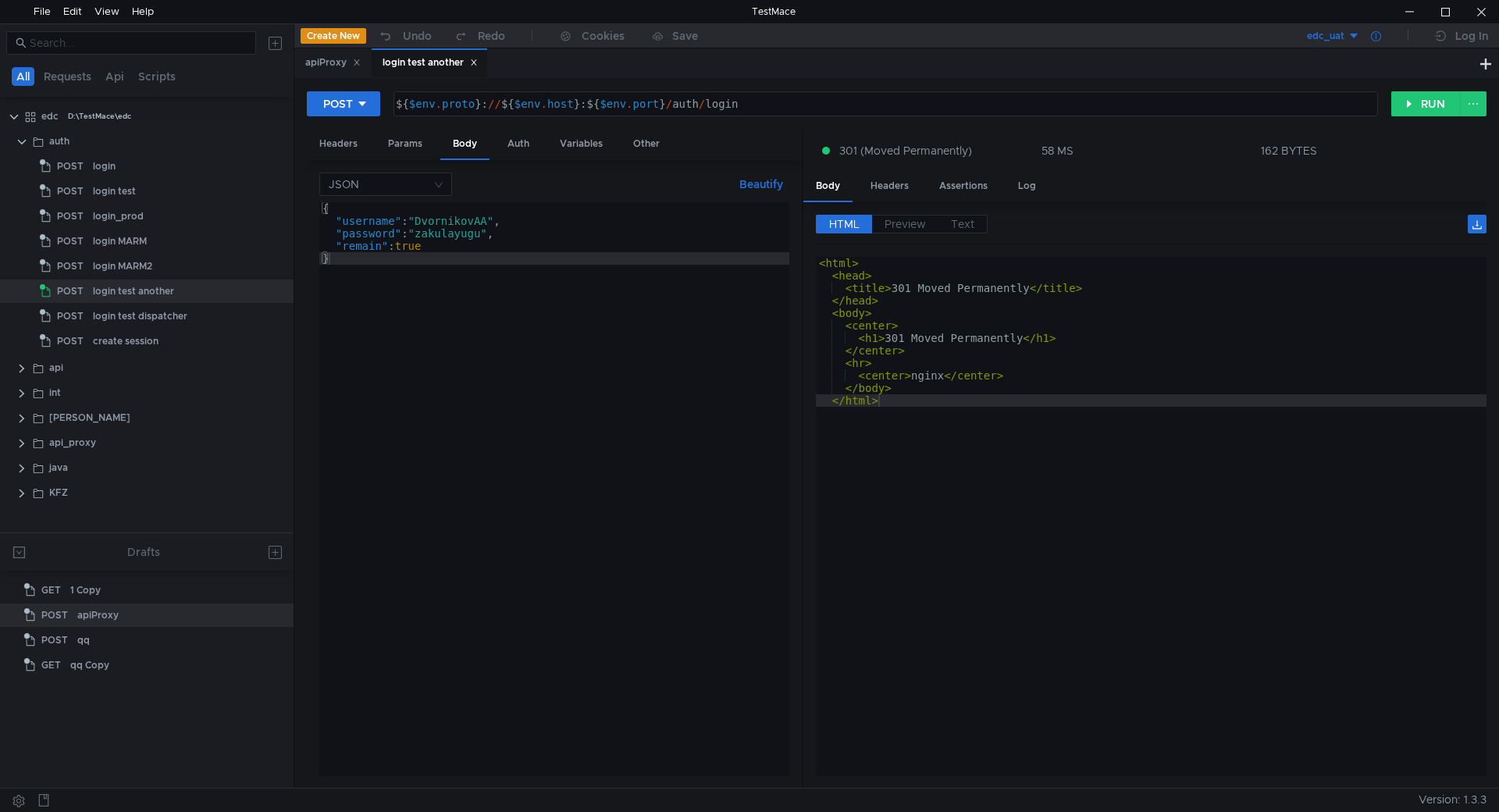
click at [1380, 36] on icon at bounding box center [1375, 36] width 10 height 10
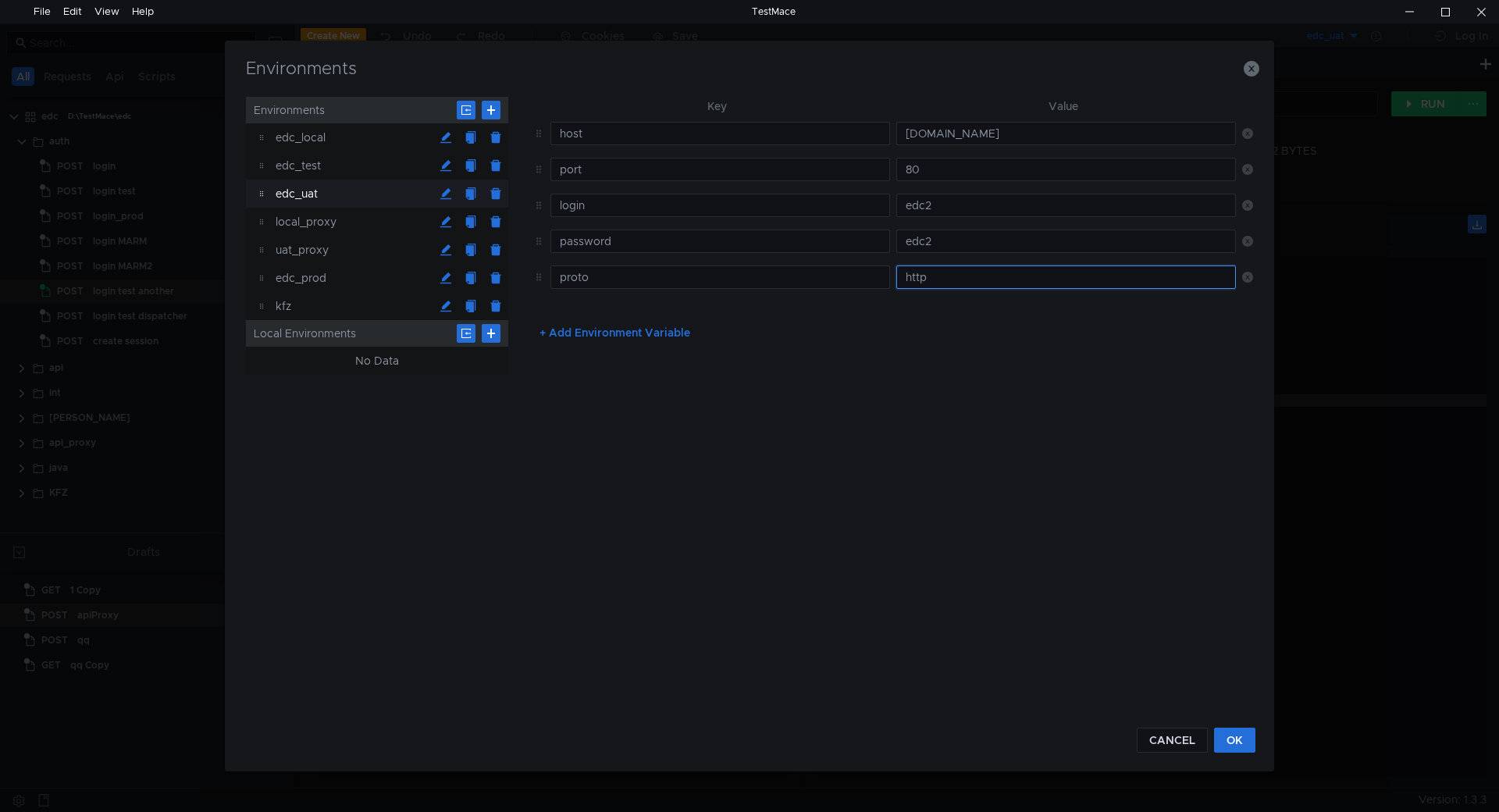
click at [954, 276] on input "http" at bounding box center [1066, 277] width 340 height 24
type input "https"
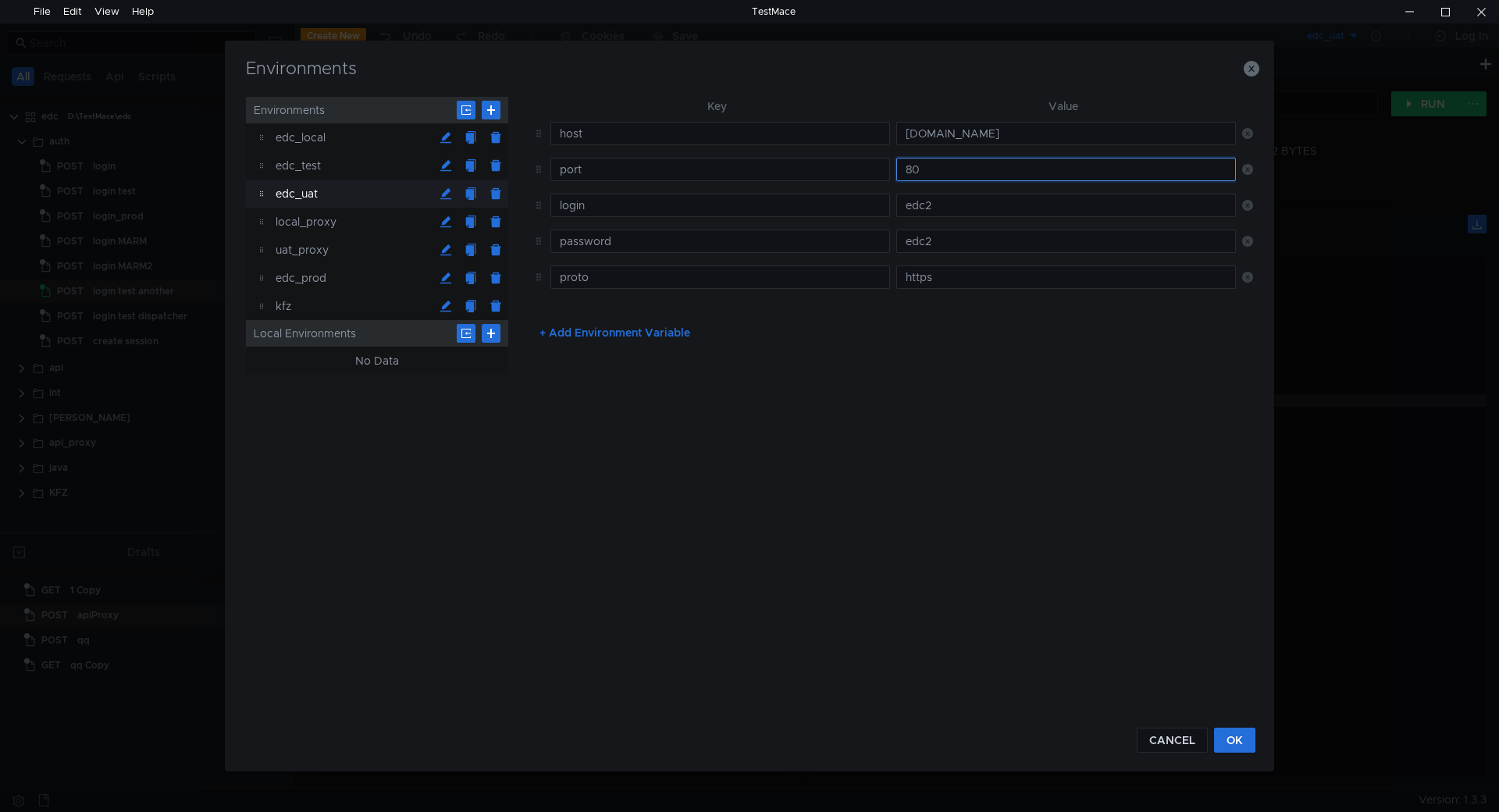
click at [949, 168] on input "80" at bounding box center [1066, 170] width 340 height 24
type input "8"
type input "443"
click at [1237, 741] on button "OK" at bounding box center [1234, 740] width 41 height 25
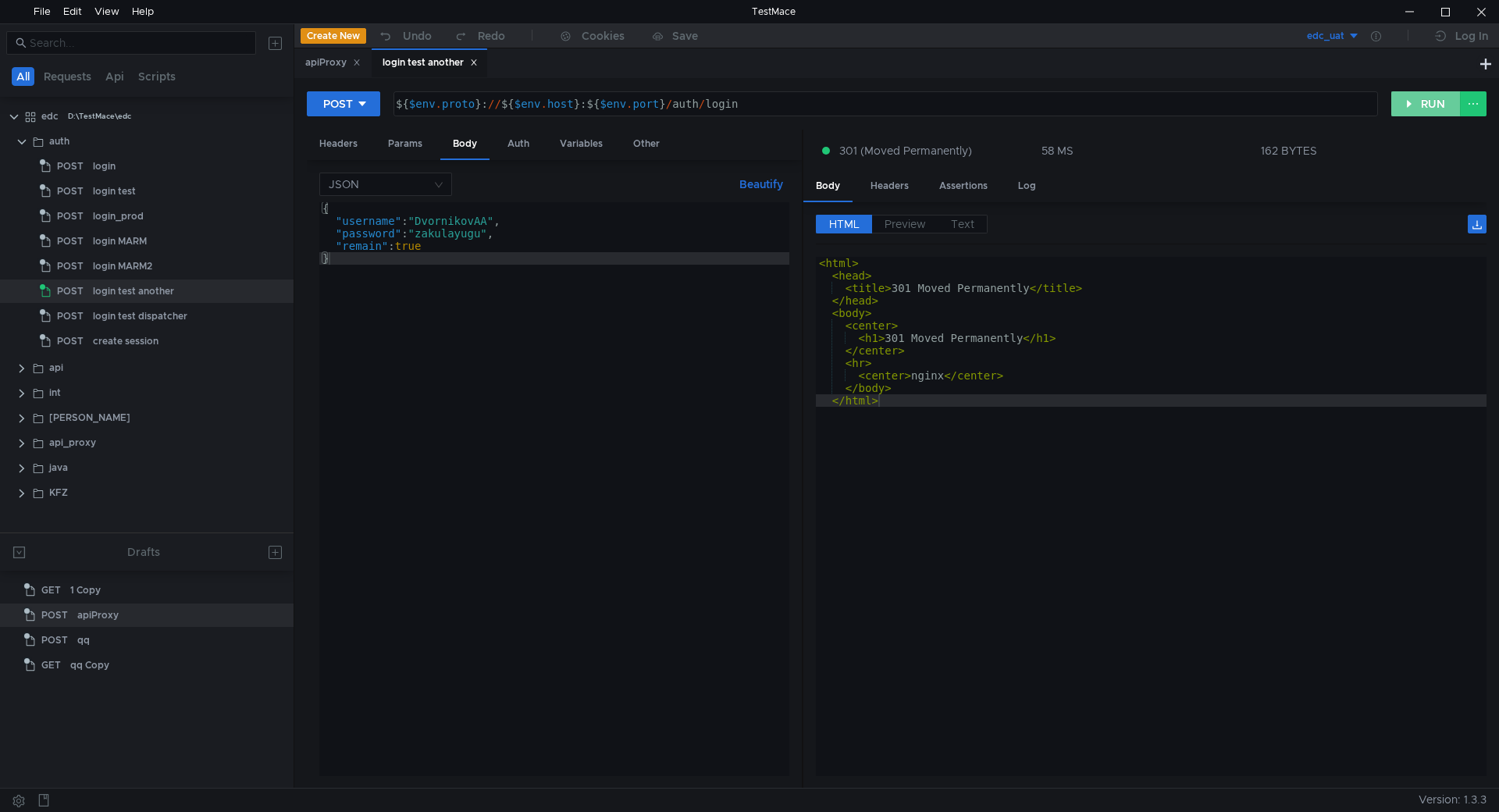
click at [1418, 105] on button "RUN" at bounding box center [1426, 104] width 70 height 25
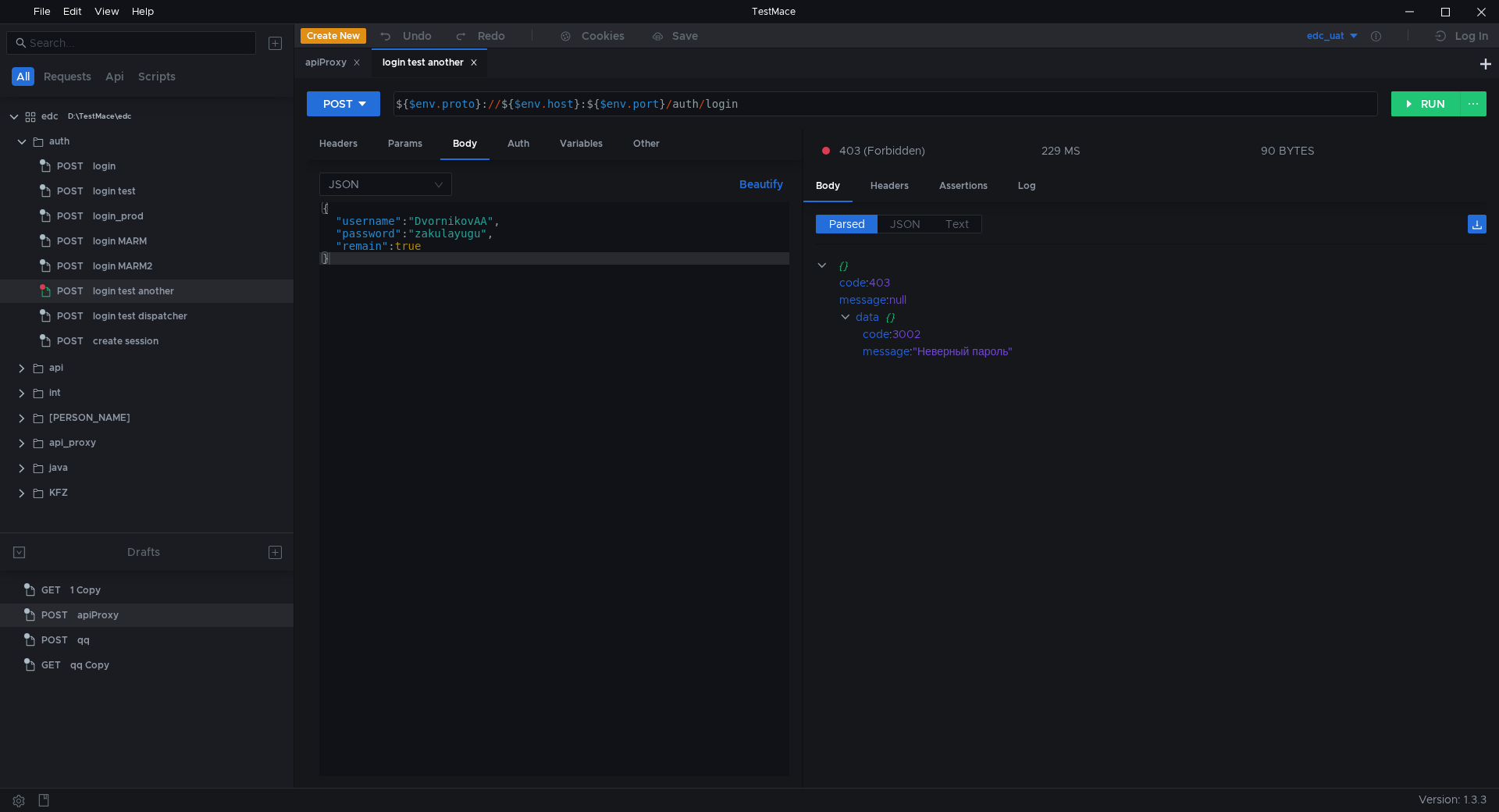
click at [434, 213] on div "{ "username" : "DvornikovAA" , "password" : "zakulayugu" , "remain" : true }" at bounding box center [554, 501] width 470 height 599
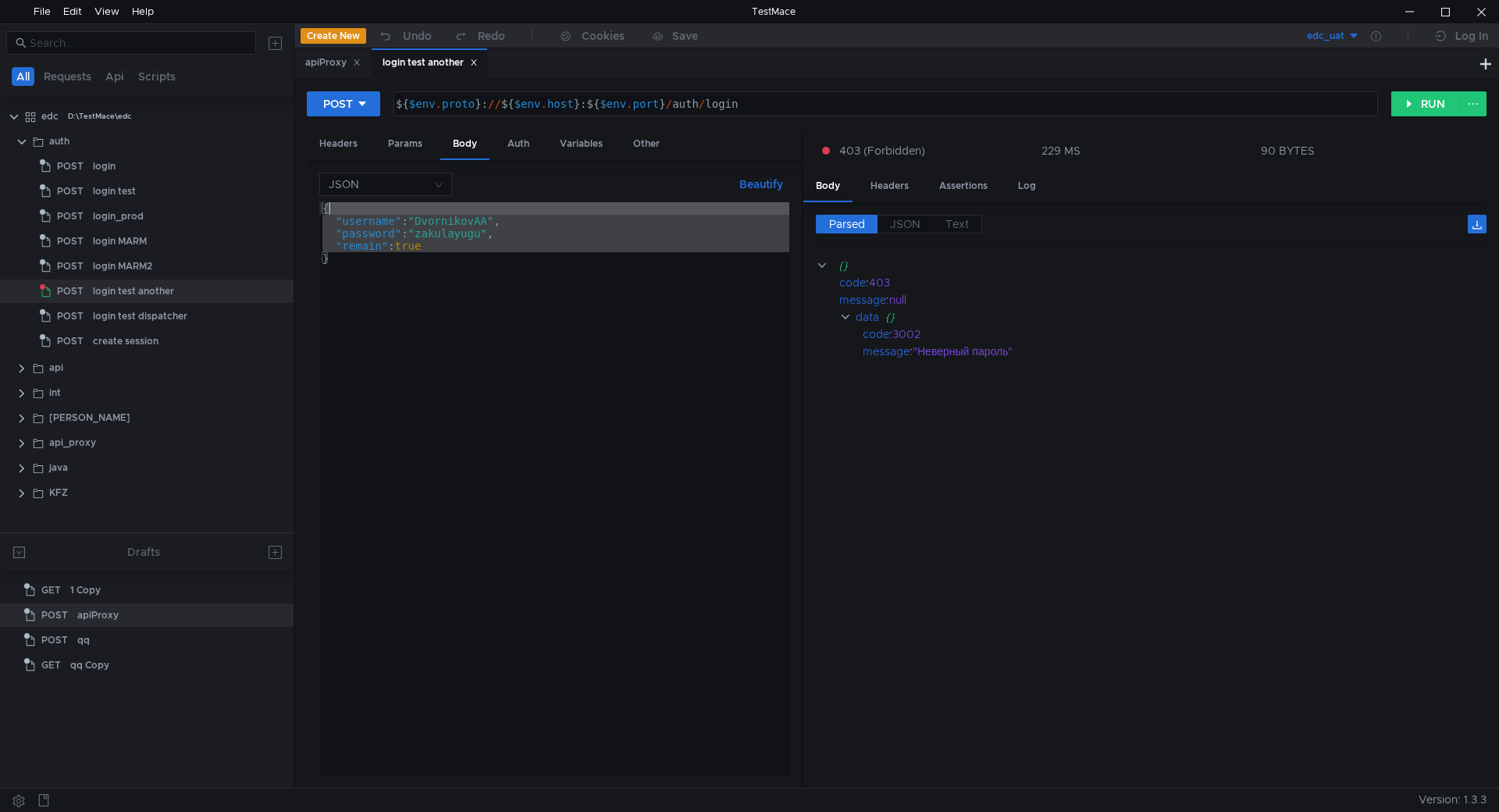
click at [448, 221] on div "{ "username" : "DvornikovAA" , "password" : "zakulayugu" , "remain" : true }" at bounding box center [554, 489] width 470 height 574
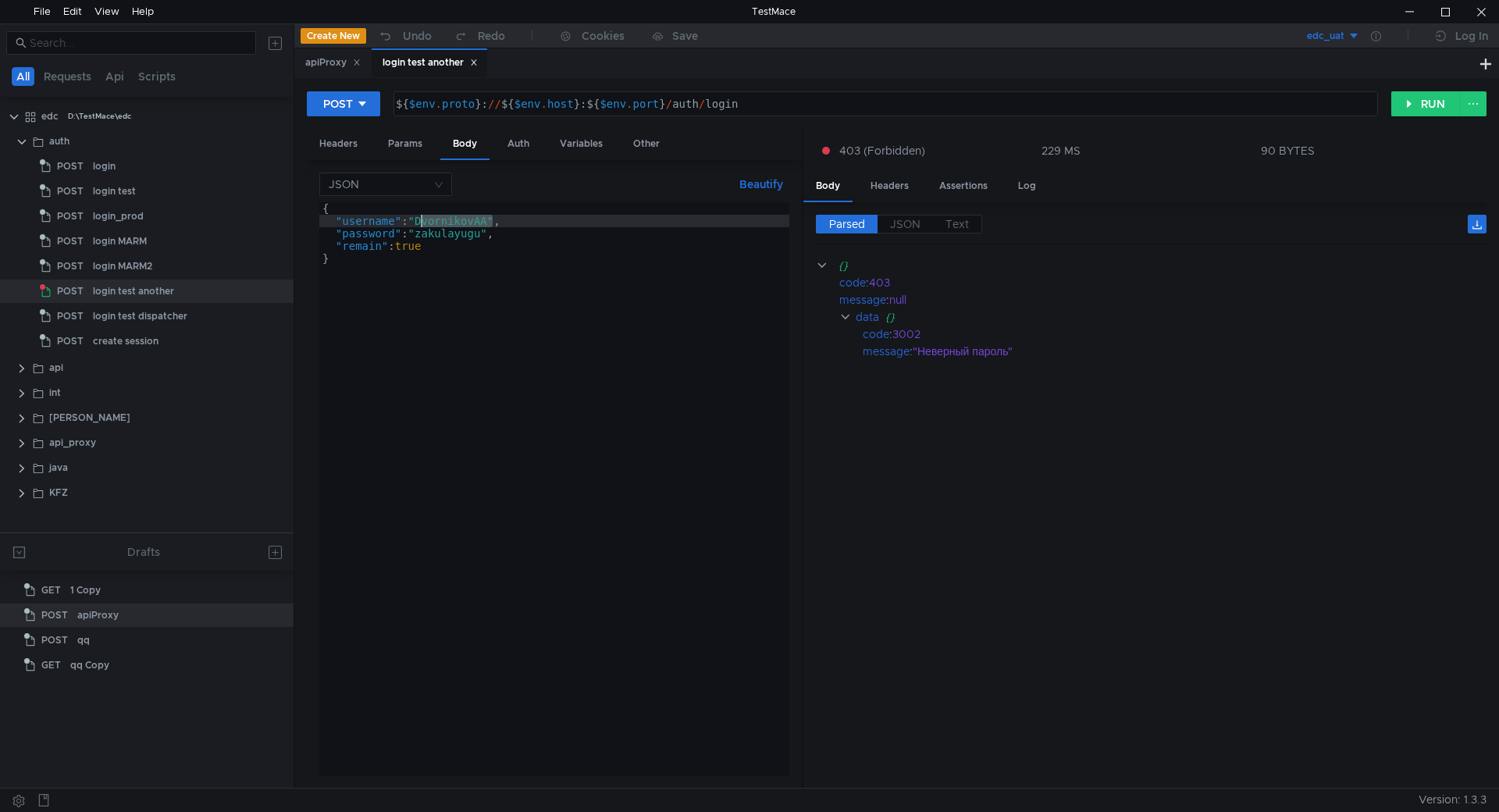
click at [448, 221] on div "{ "username" : "DvornikovAA" , "password" : "zakulayugu" , "remain" : true }" at bounding box center [554, 501] width 470 height 599
click at [474, 234] on div "{ "username" : "DvornikovAA" , "password" : "zakulayugu" , "remain" : true }" at bounding box center [554, 501] width 470 height 599
paste textarea "juvuyulire"
type textarea ""password": "[SECURITY_DATA]","
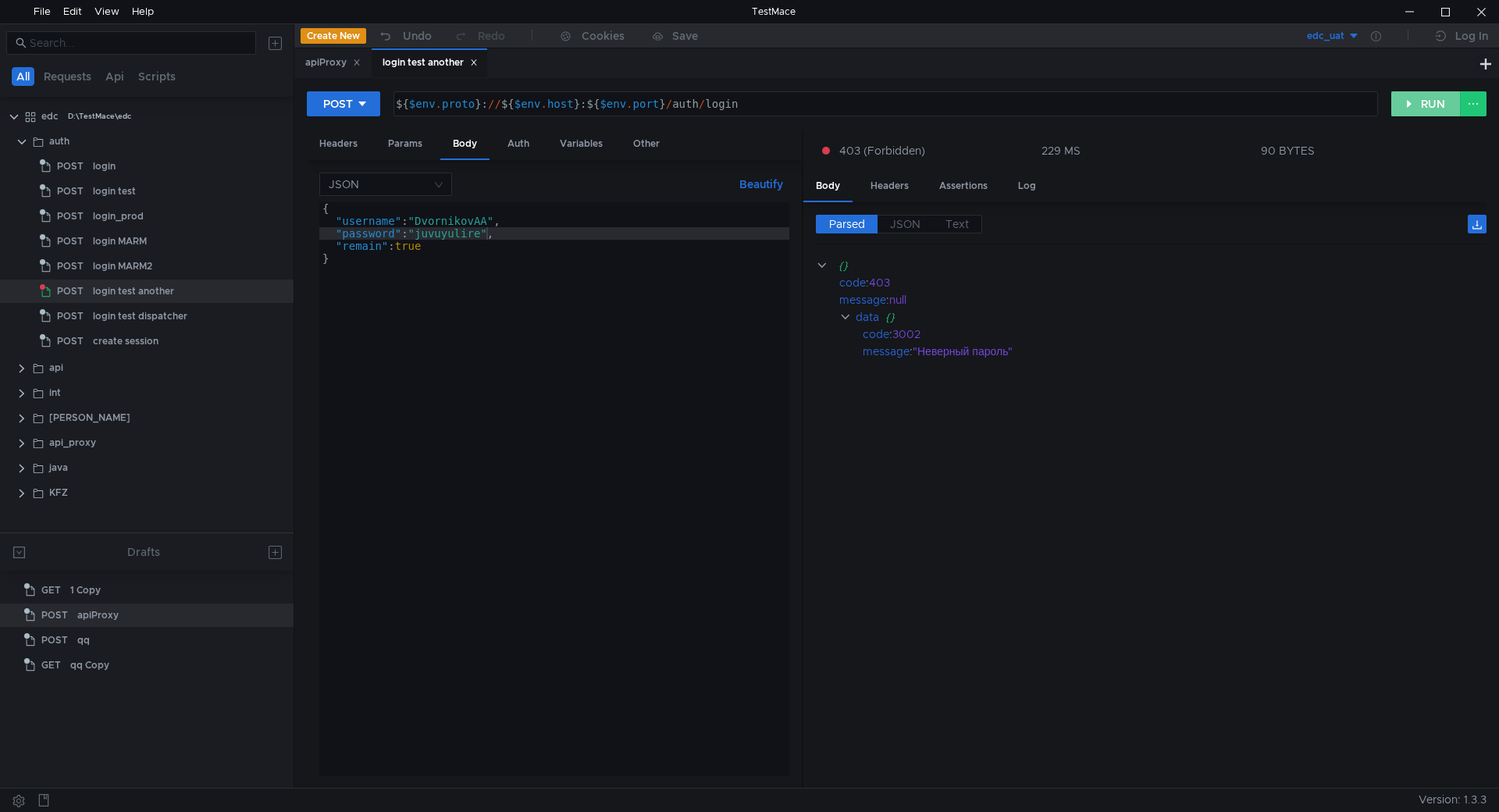
click at [1417, 104] on button "RUN" at bounding box center [1426, 104] width 70 height 25
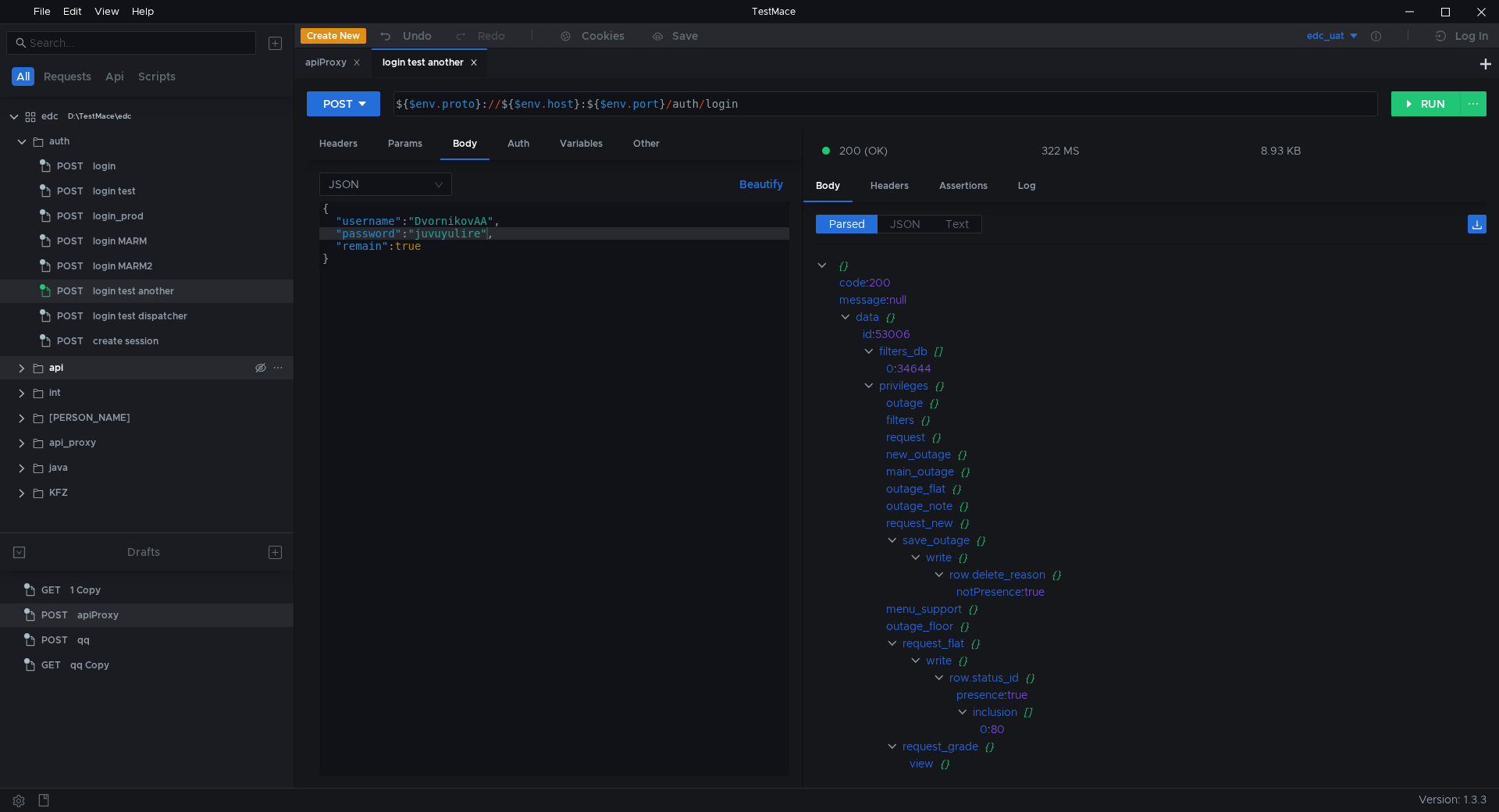
click at [22, 369] on clr-icon at bounding box center [22, 368] width 13 height 13
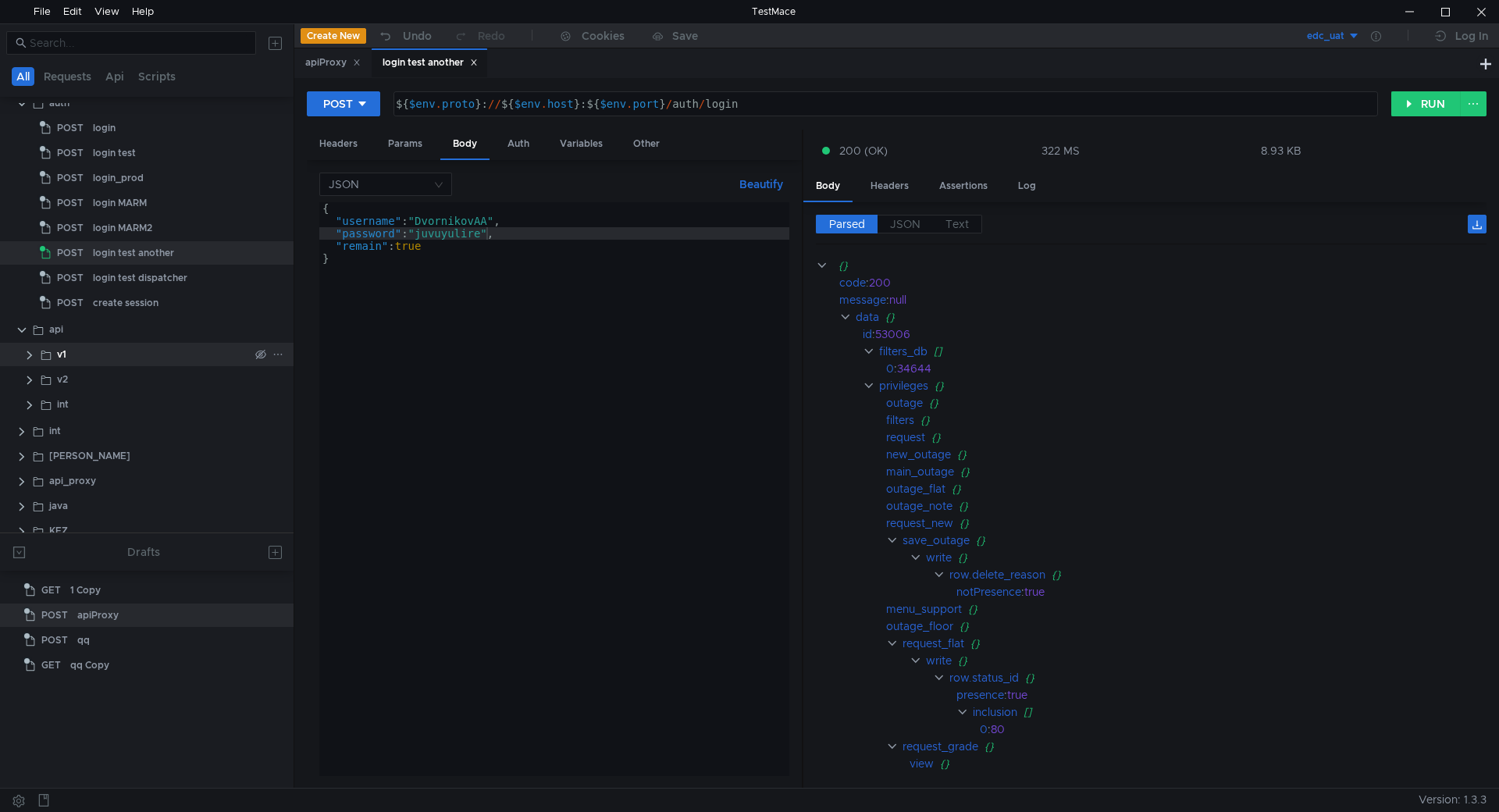
scroll to position [51, 0]
click at [28, 368] on clr-icon at bounding box center [30, 367] width 13 height 13
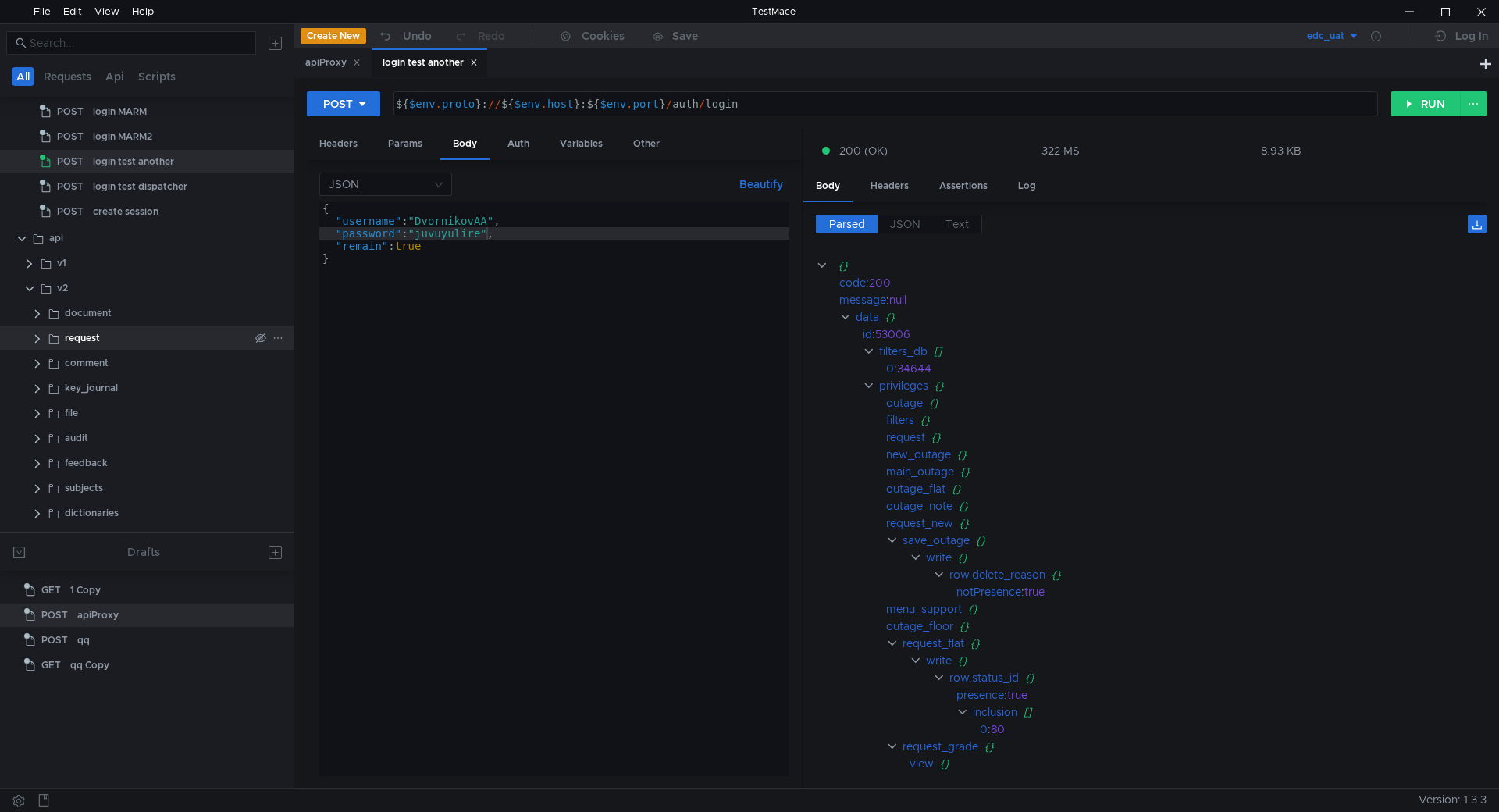
click at [40, 337] on clr-icon at bounding box center [37, 339] width 13 height 13
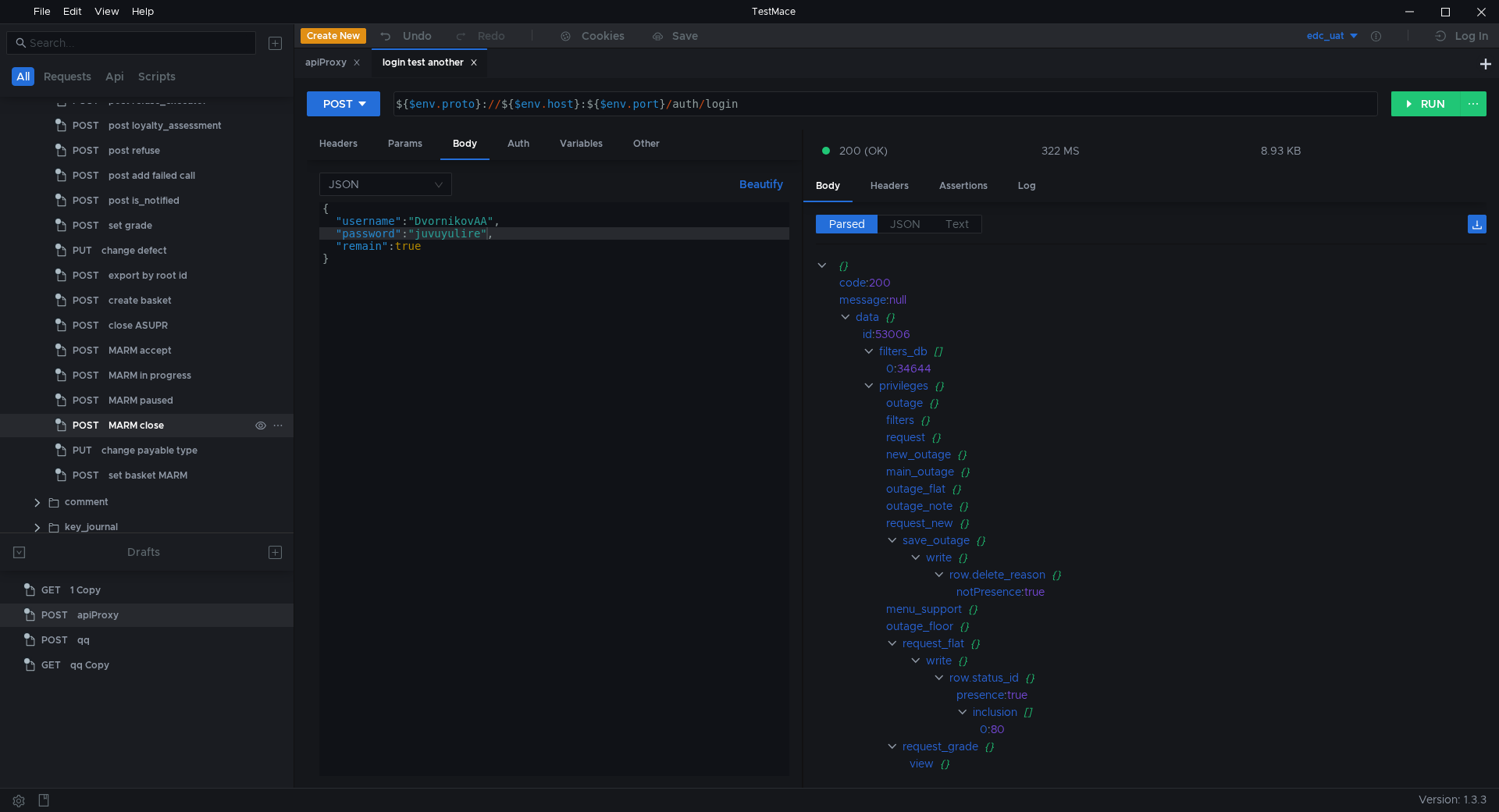
scroll to position [364, 0]
click at [156, 185] on div "post refuse_executor" at bounding box center [158, 179] width 98 height 24
click at [156, 184] on div "post refuse_executor" at bounding box center [158, 179] width 98 height 24
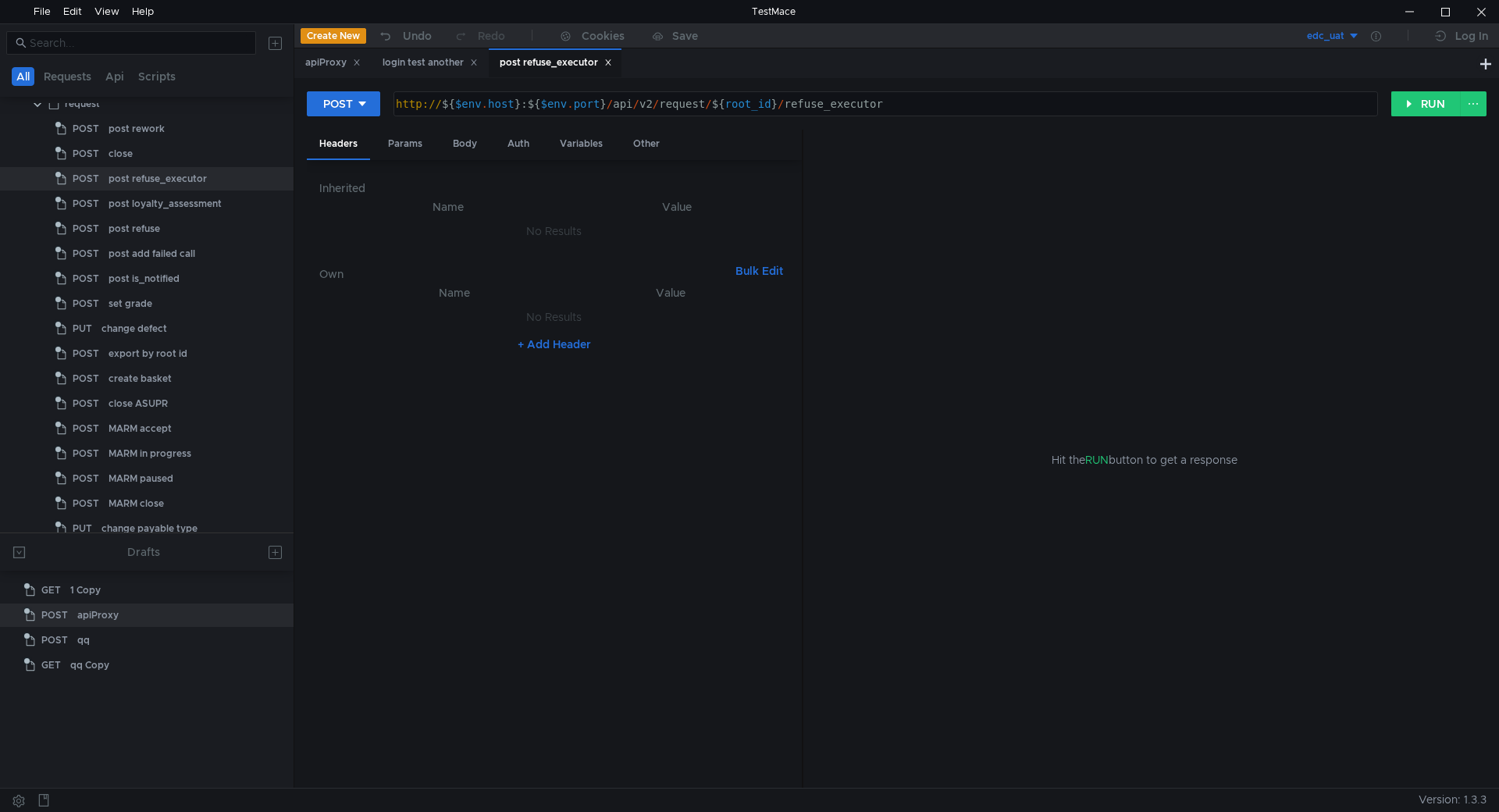
type textarea "http://${$[DOMAIN_NAME]}:${$[DOMAIN_NAME]}/api/v2/request/${root_id}/refuse_exe…"
drag, startPoint x: 422, startPoint y: 103, endPoint x: 383, endPoint y: 102, distance: 39.0
click at [383, 102] on div "POST http://${$[DOMAIN_NAME]}:${$[DOMAIN_NAME]}/api/v2/request/${root_id}/refus…" at bounding box center [849, 103] width 1084 height 26
click at [422, 60] on div "login test another" at bounding box center [430, 63] width 95 height 17
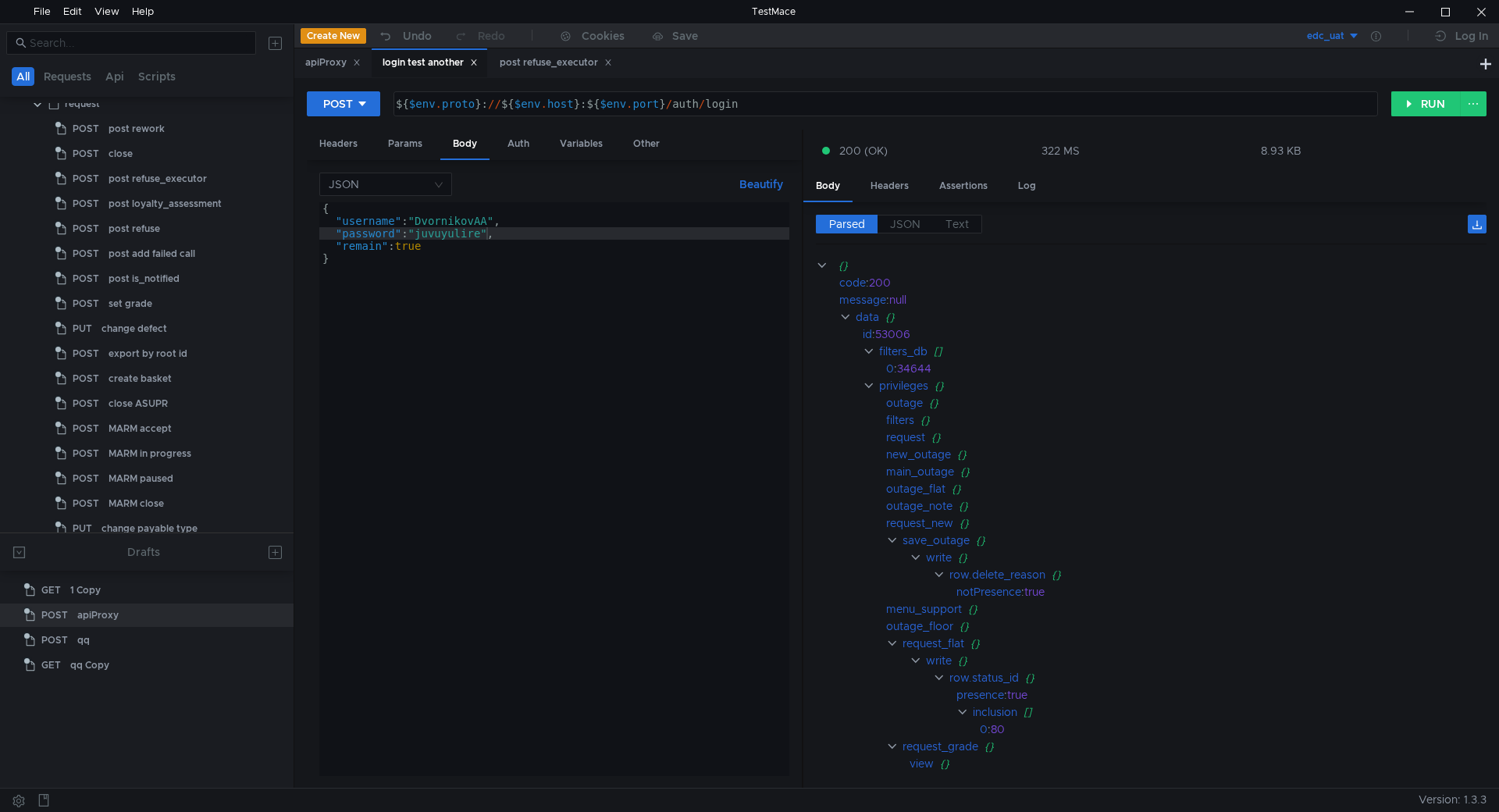
scroll to position [0, 0]
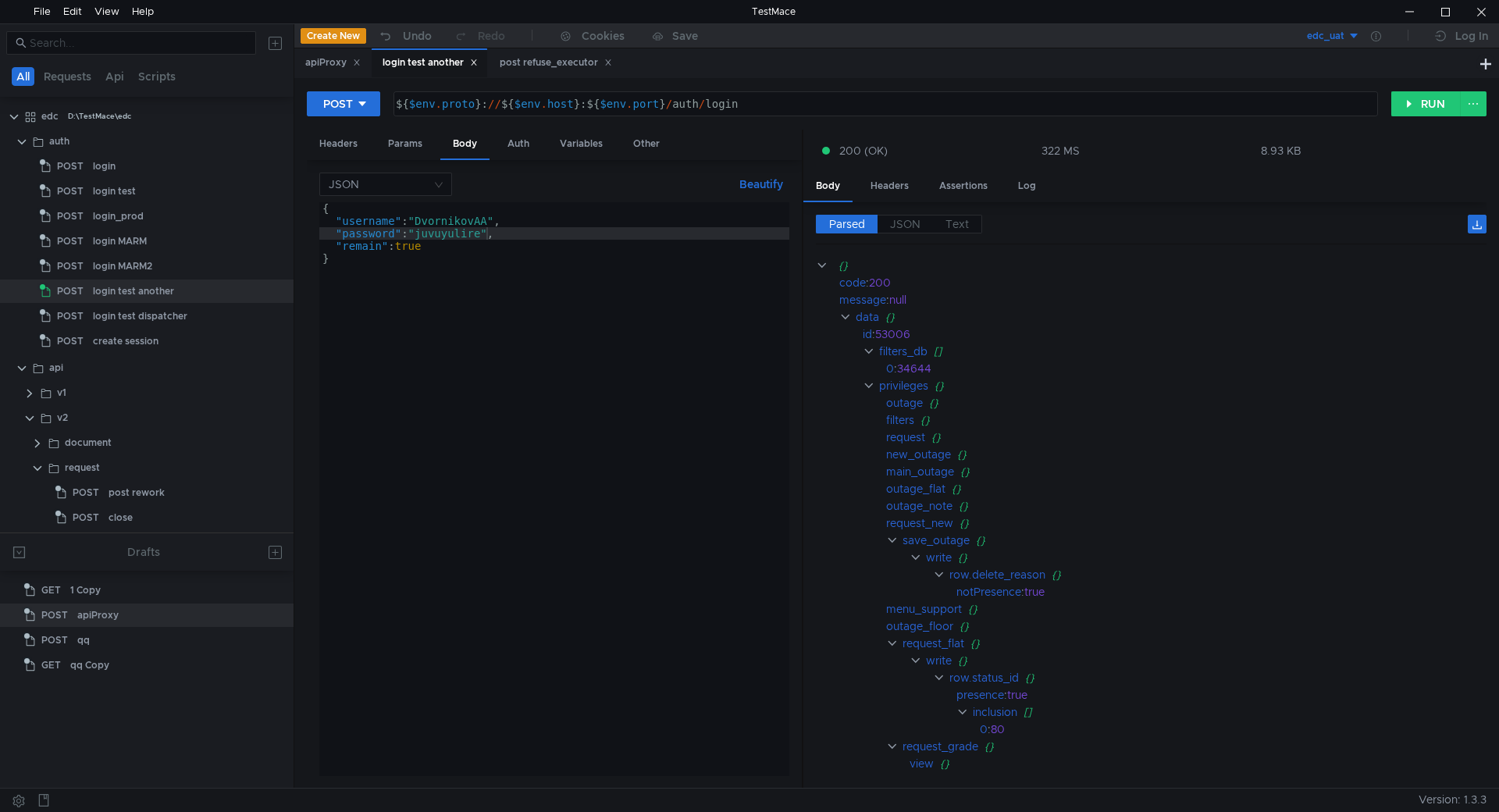
type textarea "${$env.proto}://${$[DOMAIN_NAME]}:${$[DOMAIN_NAME]}/auth/login"
drag, startPoint x: 487, startPoint y: 104, endPoint x: 378, endPoint y: 104, distance: 109.0
click at [378, 104] on div "POST ${$env.proto}://${$[DOMAIN_NAME]}:${$[DOMAIN_NAME]}/auth/login ${ $env . p…" at bounding box center [849, 103] width 1084 height 26
click at [570, 58] on div "post refuse_executor" at bounding box center [556, 63] width 113 height 17
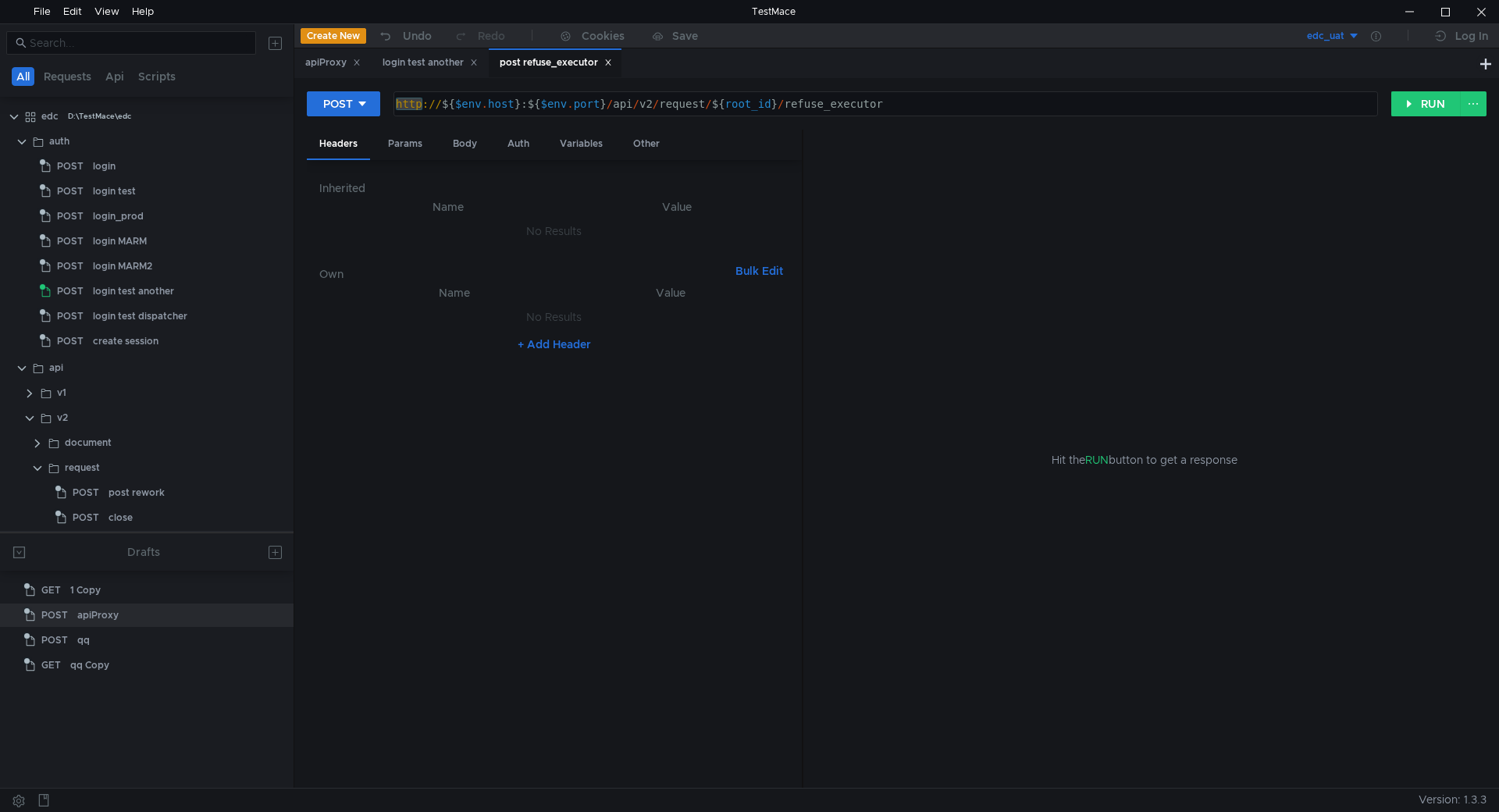
scroll to position [219, 0]
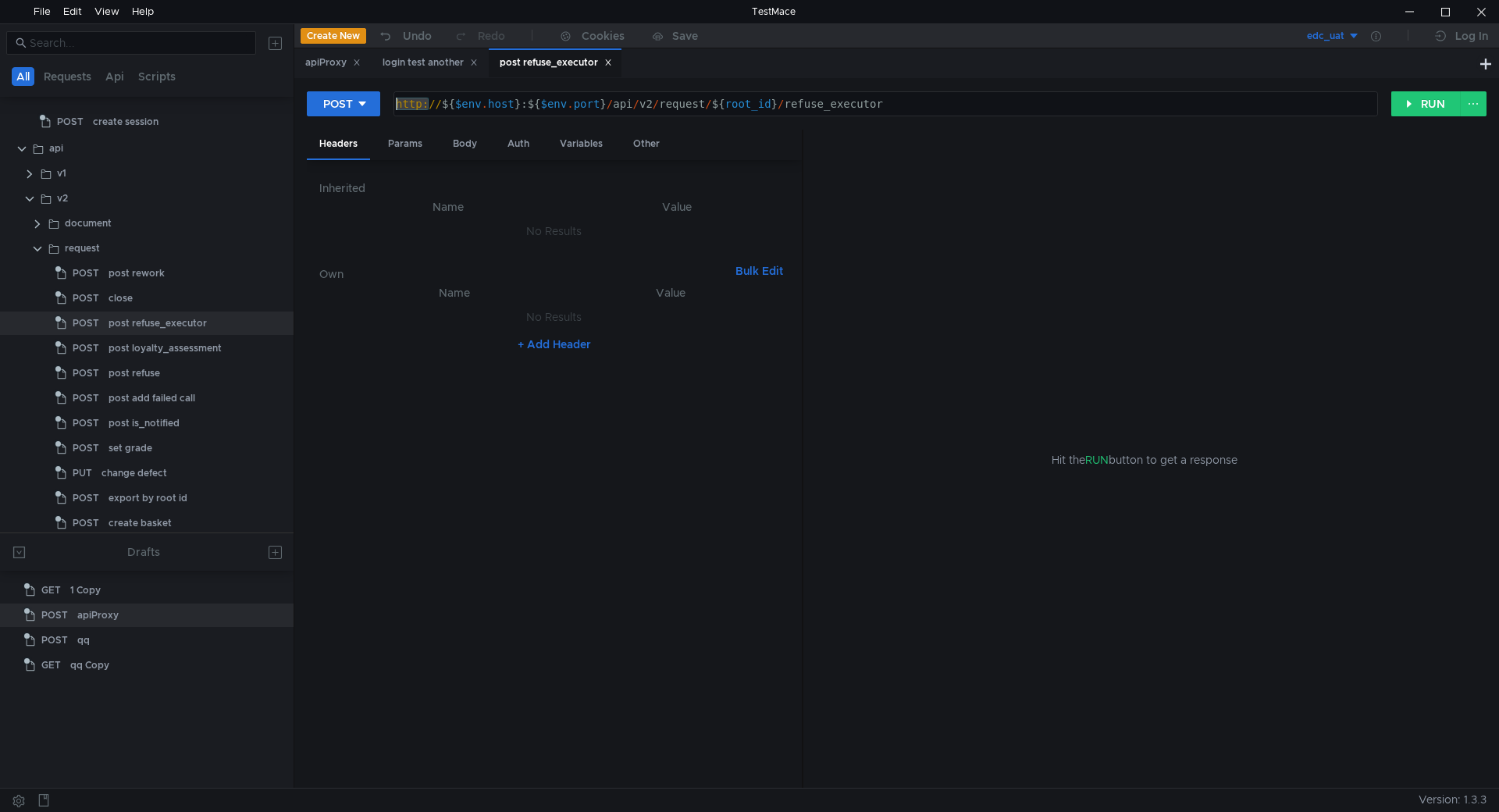
drag, startPoint x: 429, startPoint y: 103, endPoint x: 374, endPoint y: 139, distance: 65.7
click at [368, 103] on div "POST http://${$[DOMAIN_NAME]}:${$[DOMAIN_NAME]}/api/v2/request/${root_id}/refus…" at bounding box center [849, 103] width 1084 height 26
paste textarea "${$env.proto}"
type textarea "${$env.proto}://${$[DOMAIN_NAME]}:${$[DOMAIN_NAME]}/api/v2/request/${root_id}/r…"
click at [463, 139] on div "Body" at bounding box center [465, 144] width 49 height 29
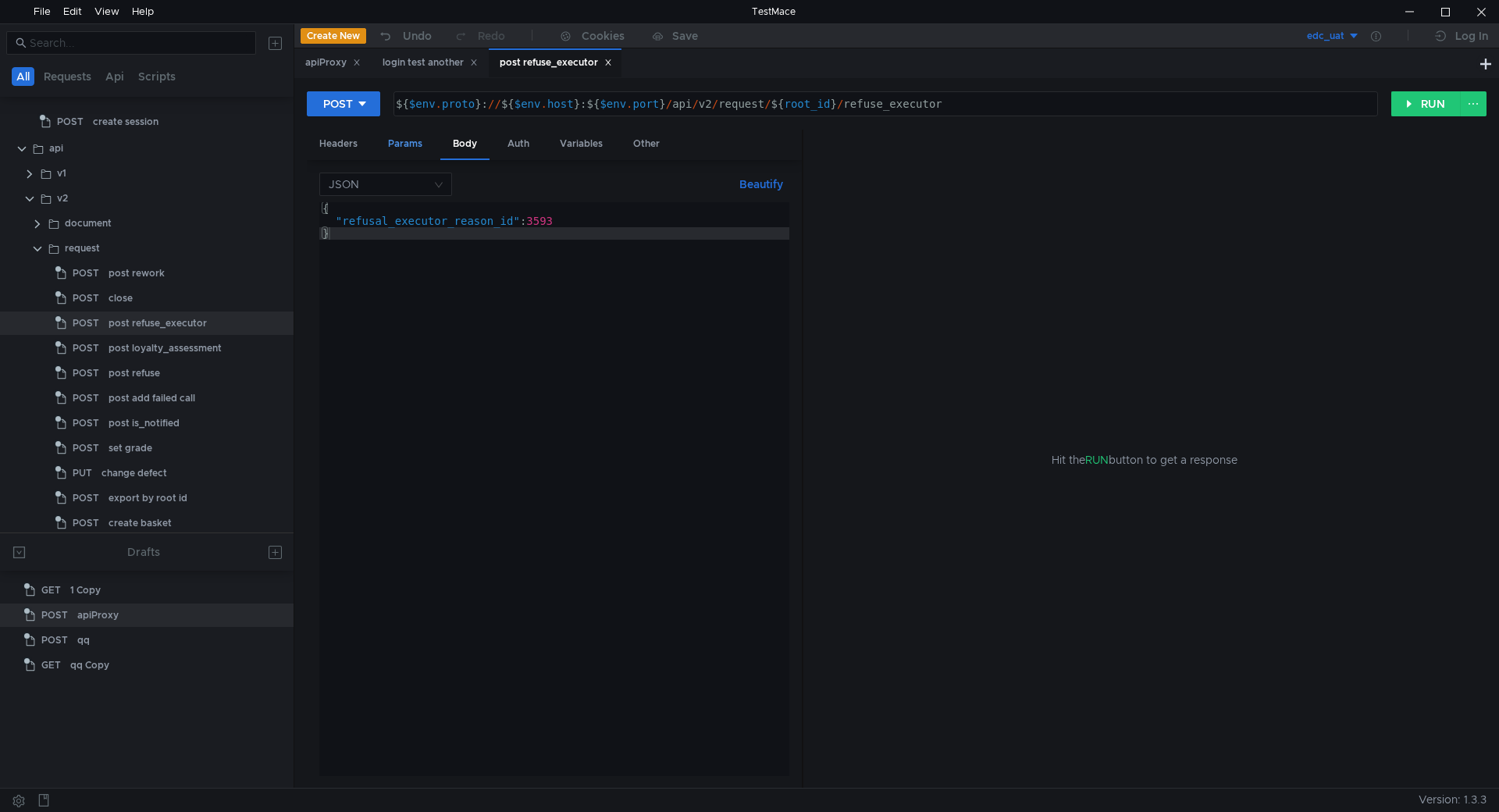
click at [418, 143] on div "Params" at bounding box center [405, 144] width 59 height 29
click at [579, 139] on div "Variables" at bounding box center [582, 144] width 68 height 29
drag, startPoint x: 606, startPoint y: 255, endPoint x: 483, endPoint y: 252, distance: 123.0
click at [483, 252] on tr "root_id ההההההההההההההההההההההההההההההההההההההההההההההההההההההההההההההההההההההה…" at bounding box center [554, 252] width 470 height 37
paste textarea "174005152"
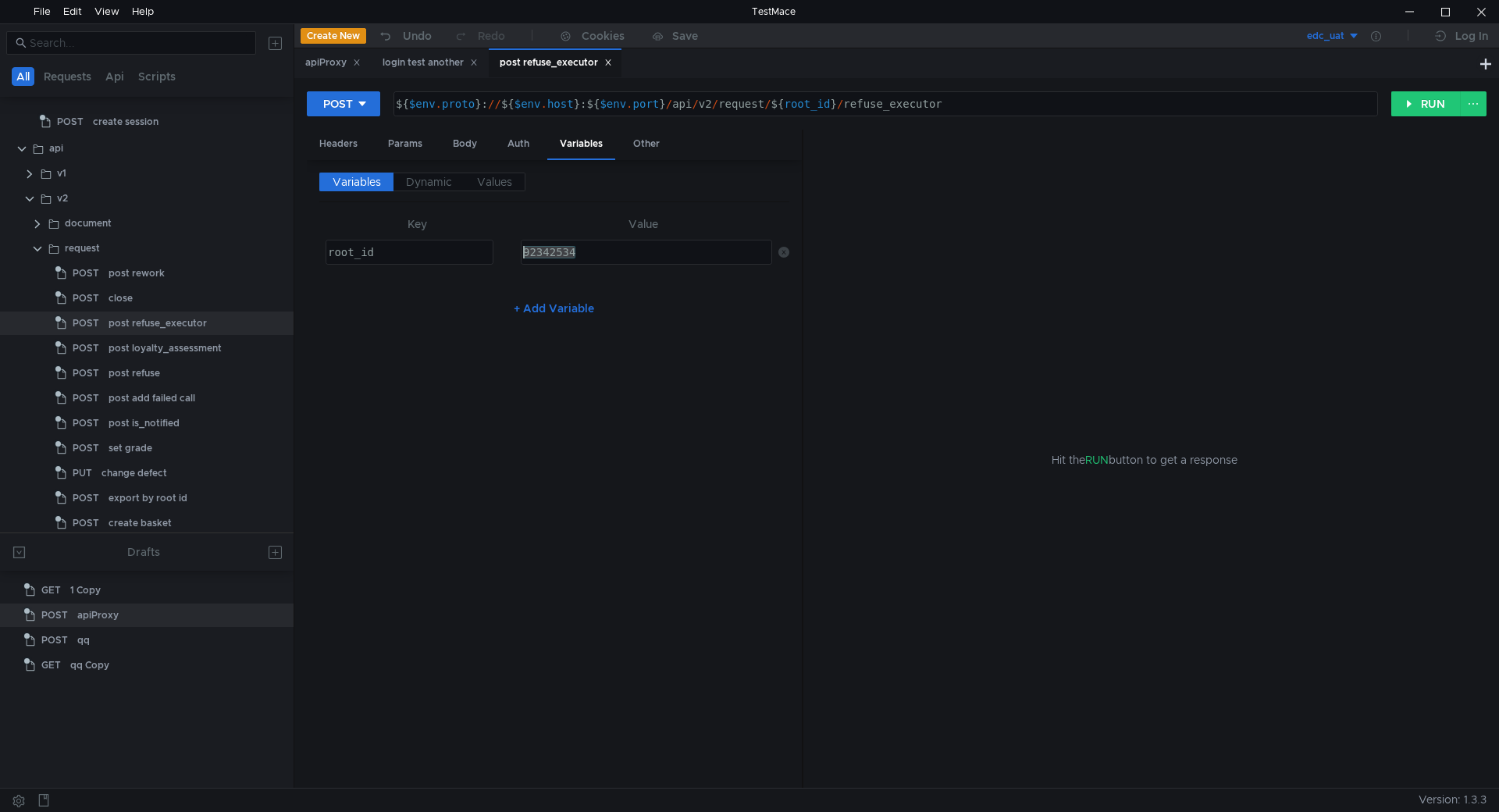
type textarea "174005152"
click at [464, 143] on div "Body" at bounding box center [465, 144] width 49 height 29
type textarea ""refusal_executor_reason_id":3593"
click at [528, 221] on div "{ "refusal_executor_reason_id" : 3593 }" at bounding box center [554, 501] width 470 height 599
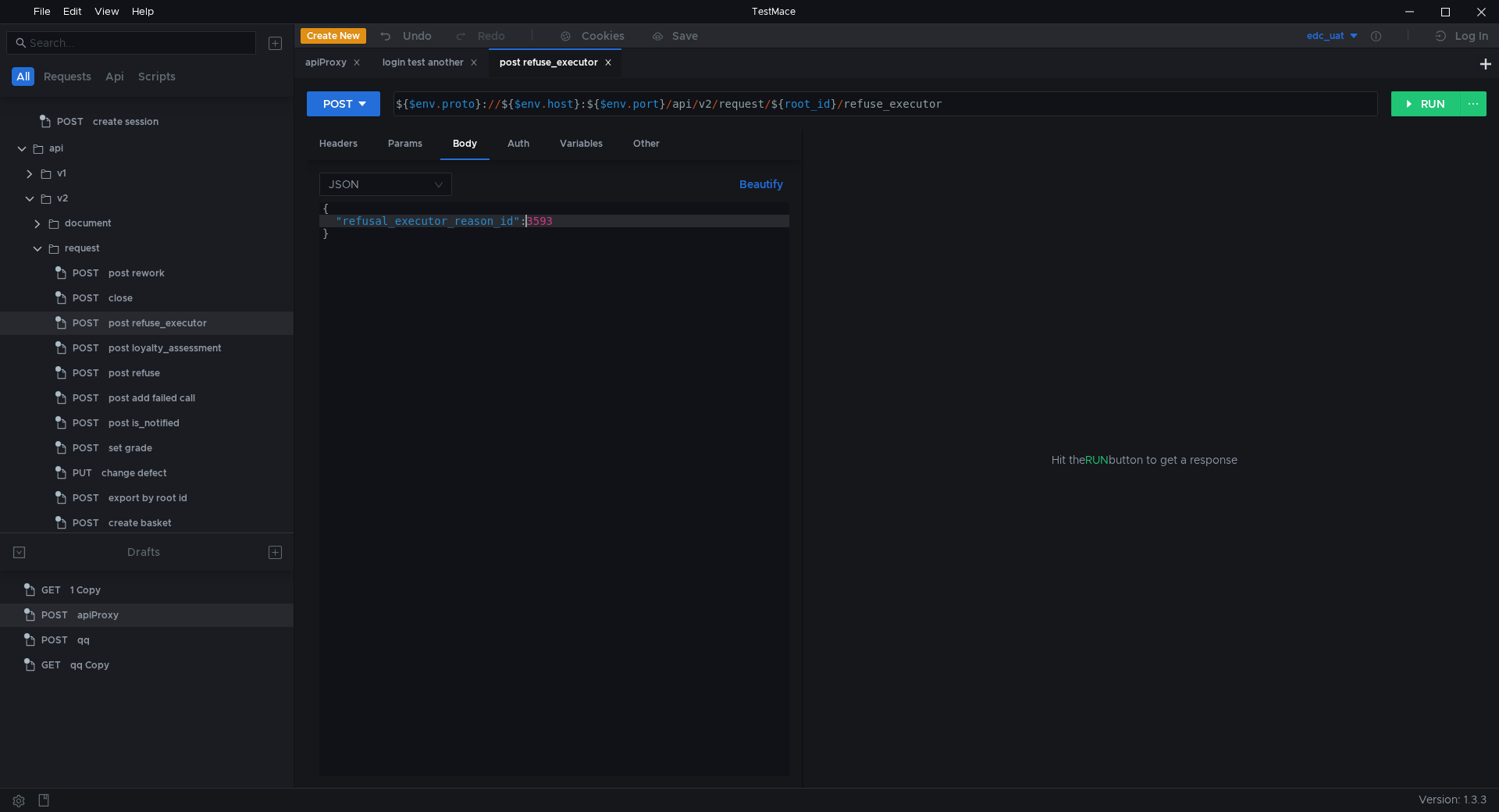
click at [528, 221] on div "{ "refusal_executor_reason_id" : 3593 }" at bounding box center [554, 501] width 470 height 599
click at [1417, 106] on button "RUN" at bounding box center [1426, 104] width 70 height 25
